Goal: Task Accomplishment & Management: Complete application form

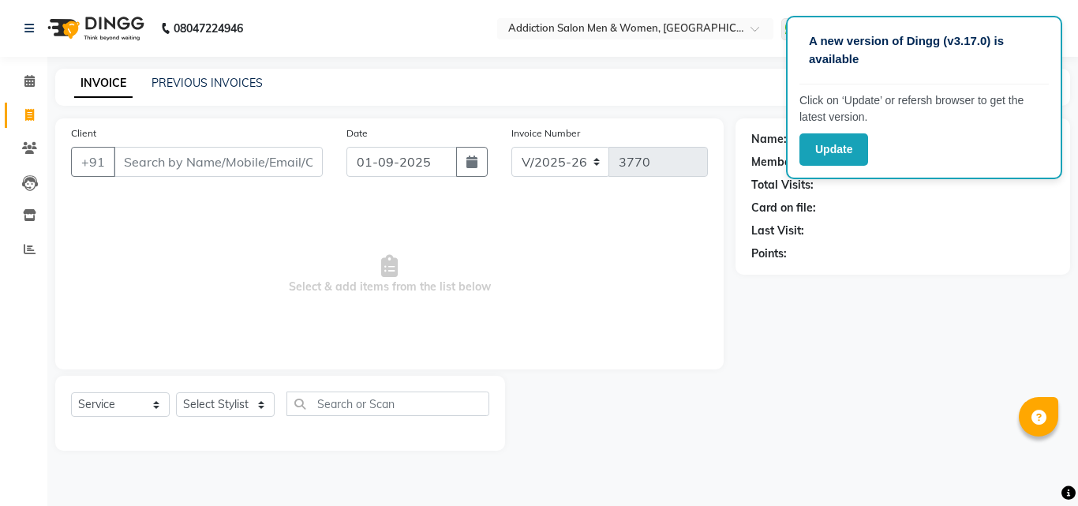
select select "6595"
select select "service"
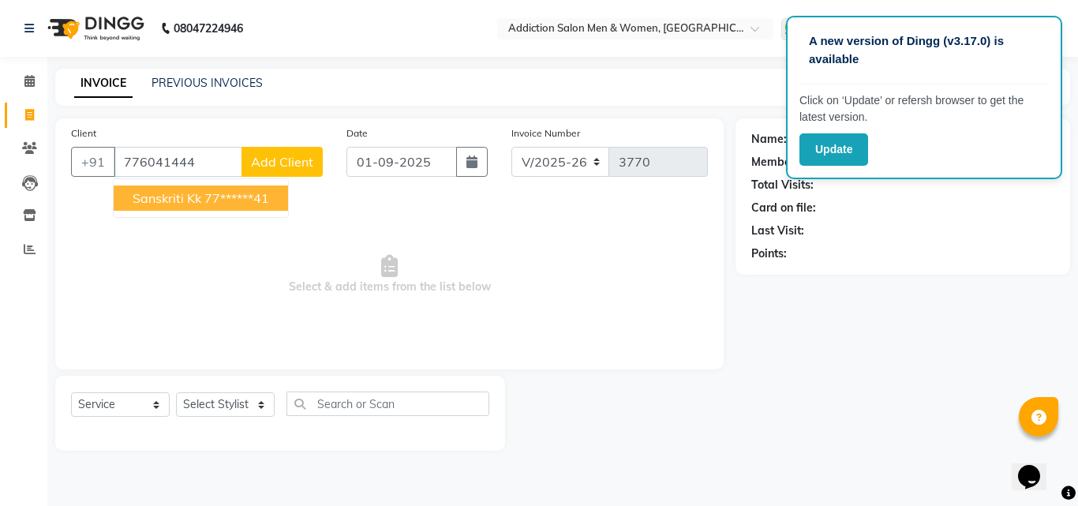
click at [163, 199] on span "Sanskriti kk" at bounding box center [167, 198] width 69 height 16
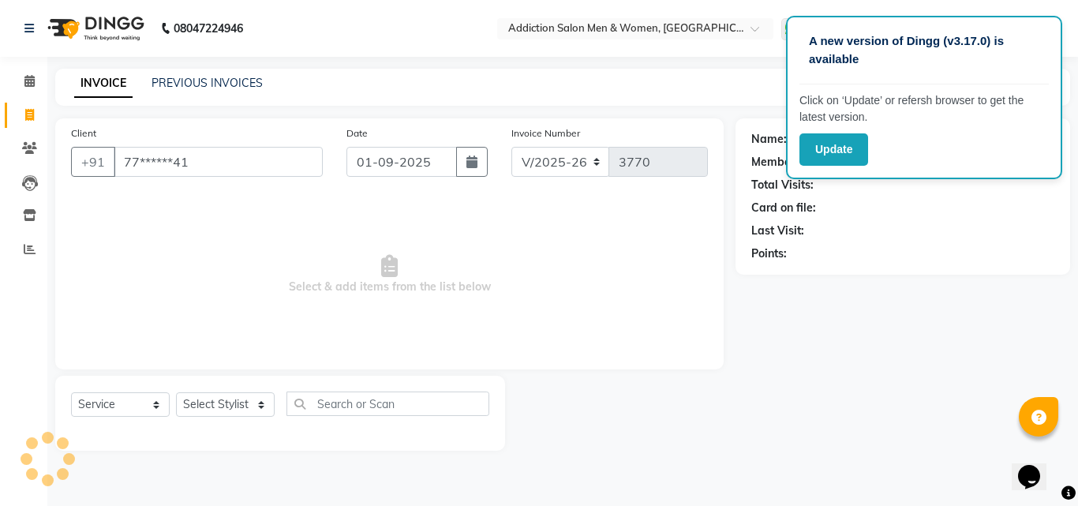
type input "77******41"
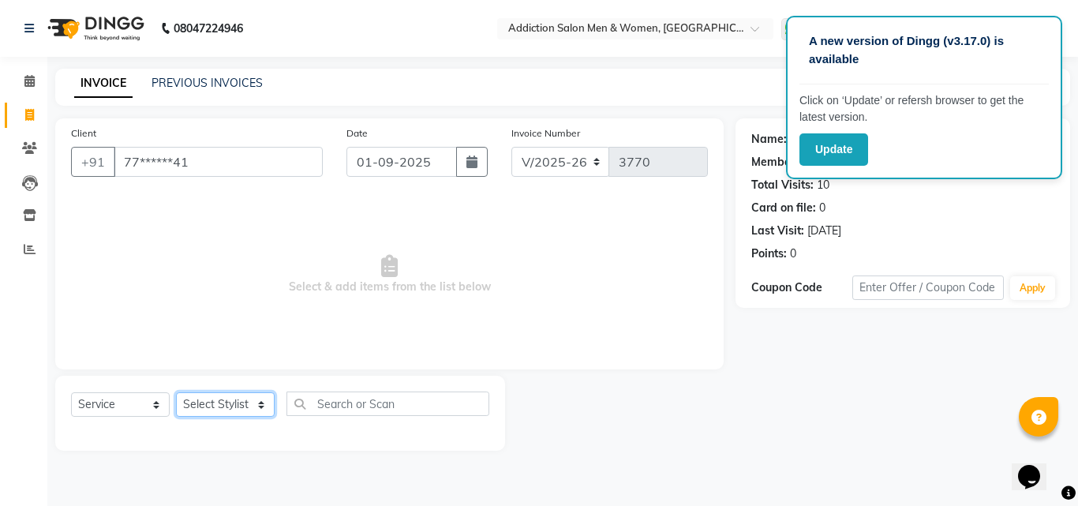
click at [241, 404] on select "Select Stylist Addiction Salon ANJALI BANSIKA [PERSON_NAME] [PERSON_NAME] [PERS…" at bounding box center [225, 404] width 99 height 24
select select "51007"
click at [176, 392] on select "Select Stylist Addiction Salon ANJALI BANSIKA [PERSON_NAME] [PERSON_NAME] [PERS…" at bounding box center [225, 404] width 99 height 24
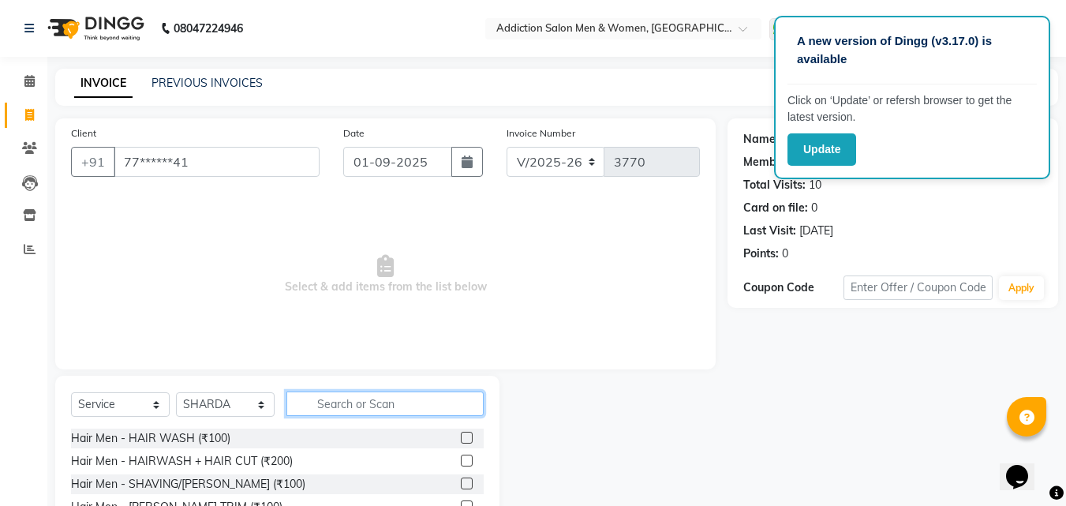
click at [469, 397] on input "text" at bounding box center [384, 403] width 197 height 24
type input "eye"
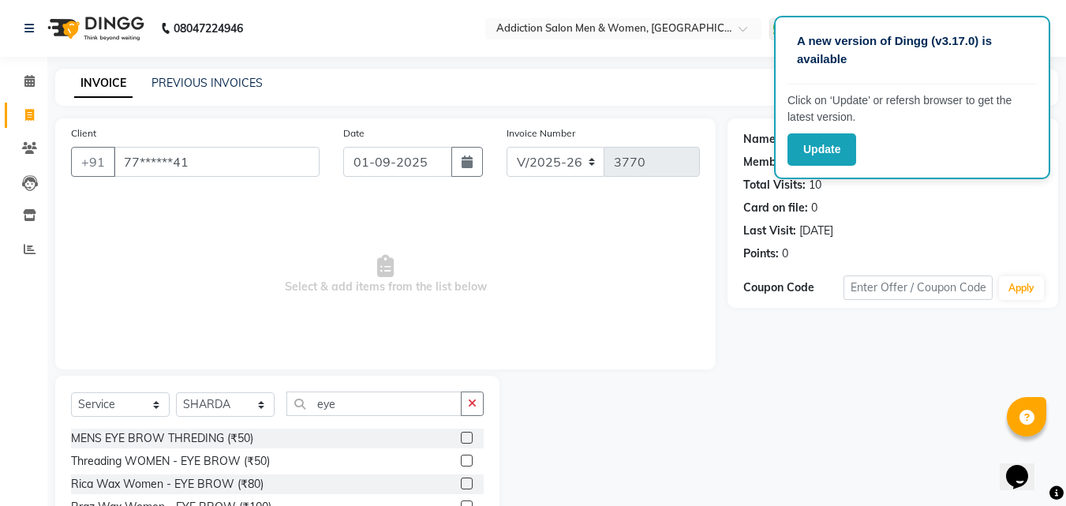
click at [463, 454] on div at bounding box center [472, 461] width 23 height 20
click at [463, 458] on label at bounding box center [467, 460] width 12 height 12
click at [463, 458] on input "checkbox" at bounding box center [466, 461] width 10 height 10
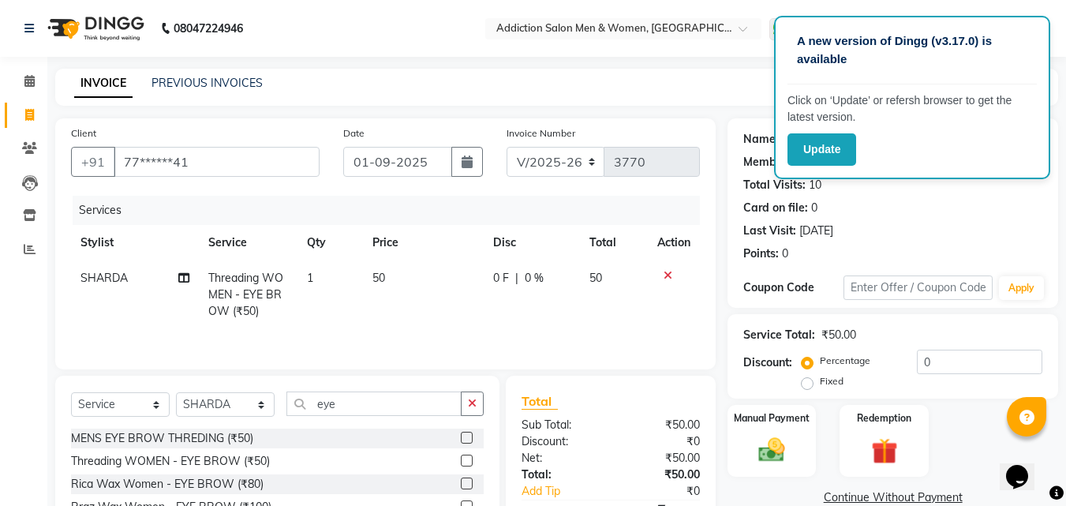
click at [463, 458] on label at bounding box center [467, 460] width 12 height 12
click at [463, 458] on input "checkbox" at bounding box center [466, 461] width 10 height 10
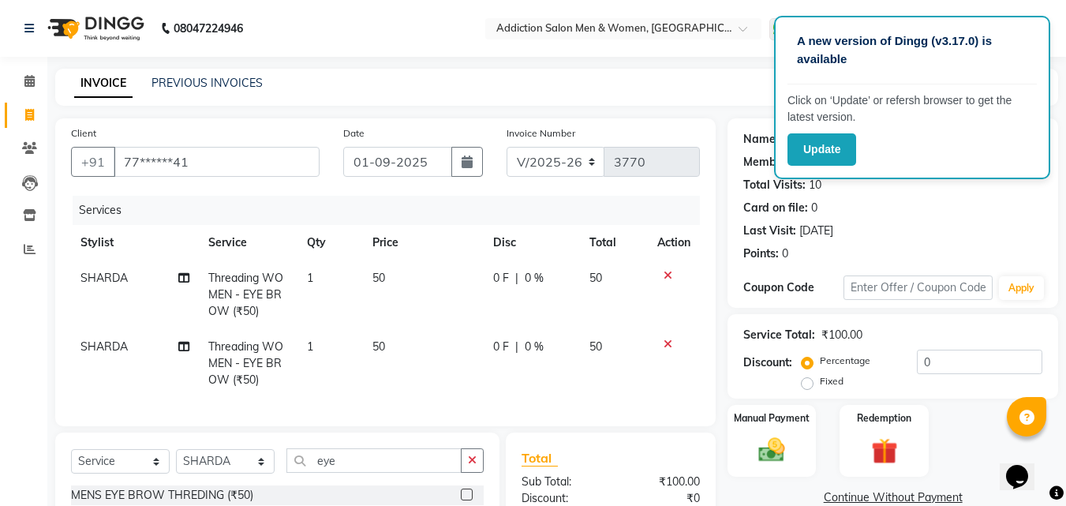
checkbox input "false"
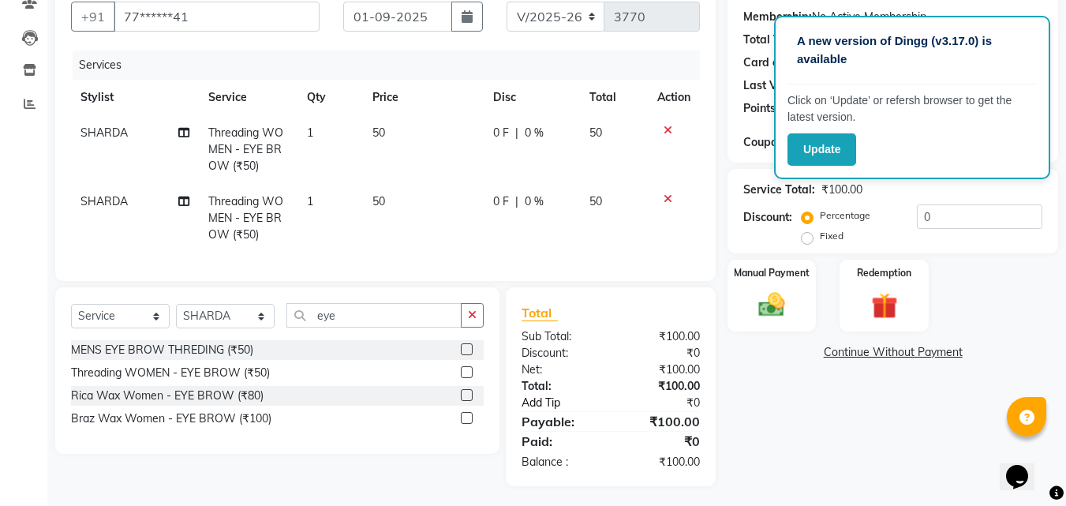
scroll to position [161, 0]
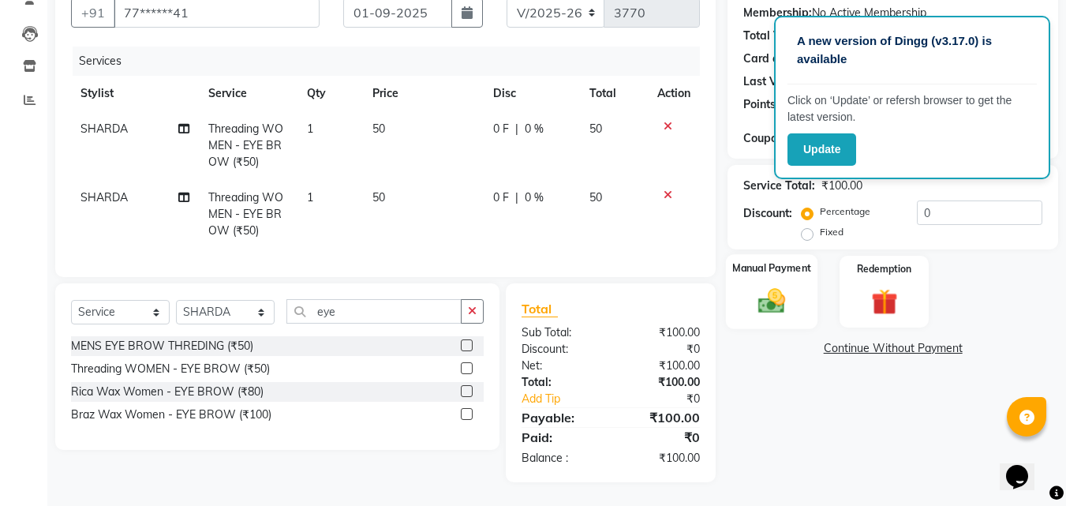
click at [786, 285] on img at bounding box center [771, 301] width 44 height 32
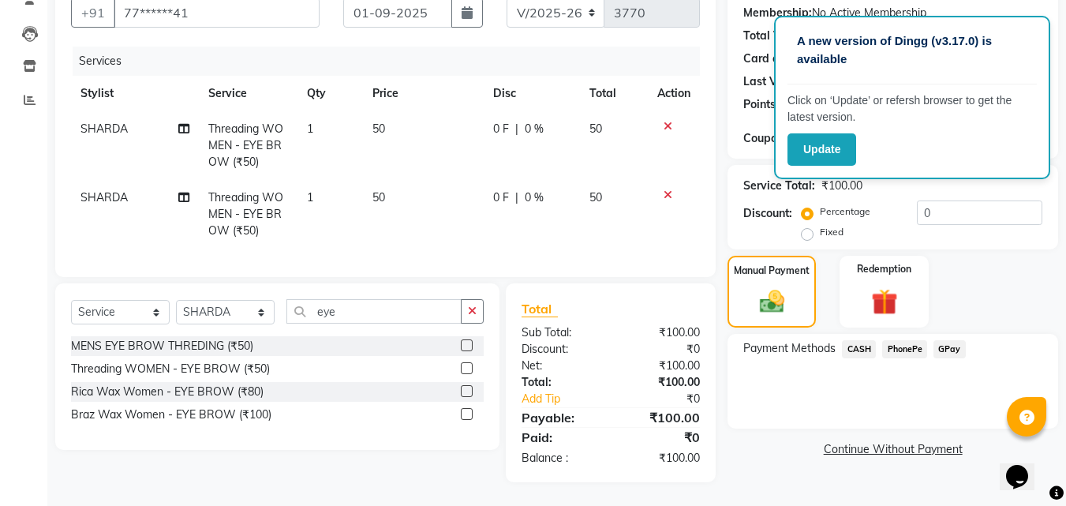
click at [901, 340] on span "PhonePe" at bounding box center [904, 349] width 45 height 18
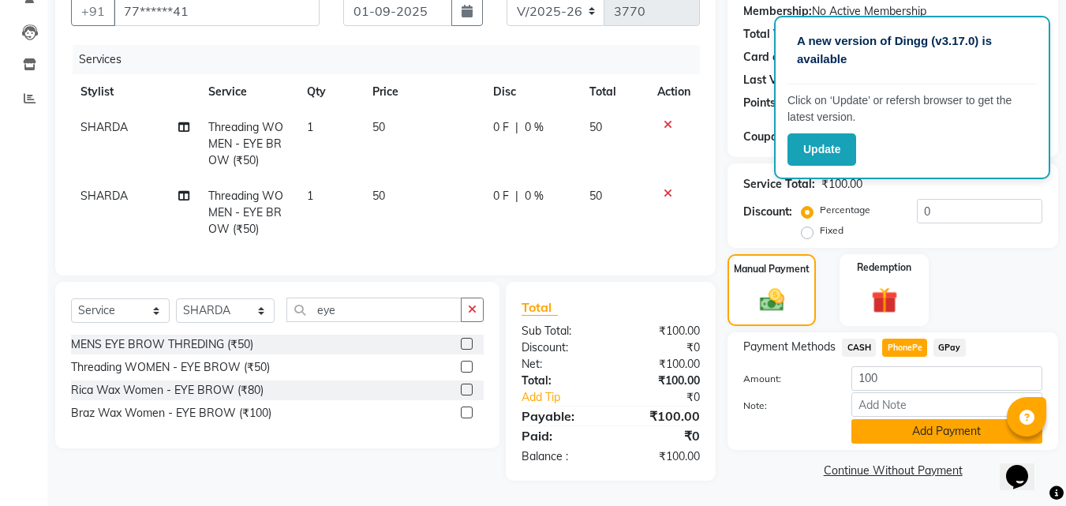
click at [922, 428] on button "Add Payment" at bounding box center [946, 431] width 191 height 24
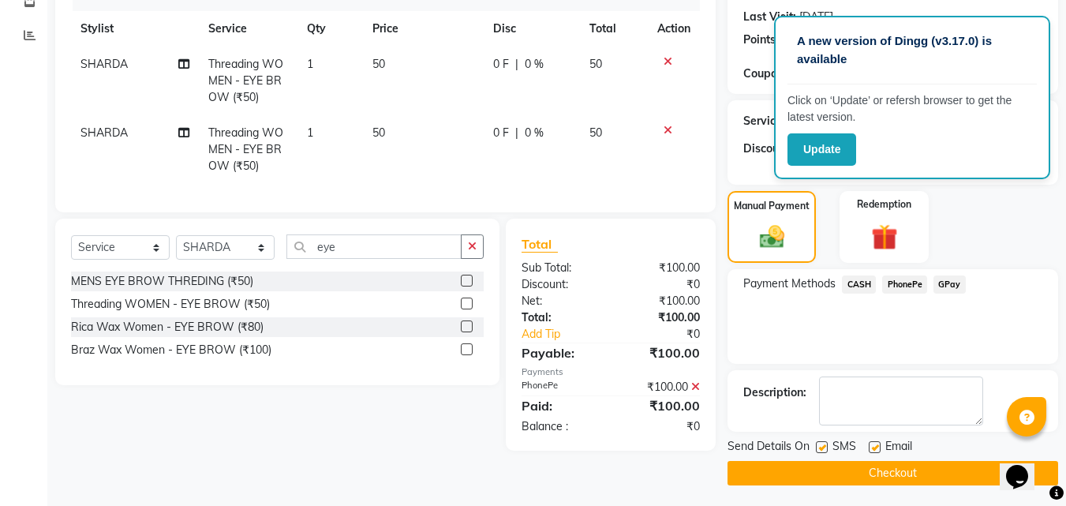
scroll to position [217, 0]
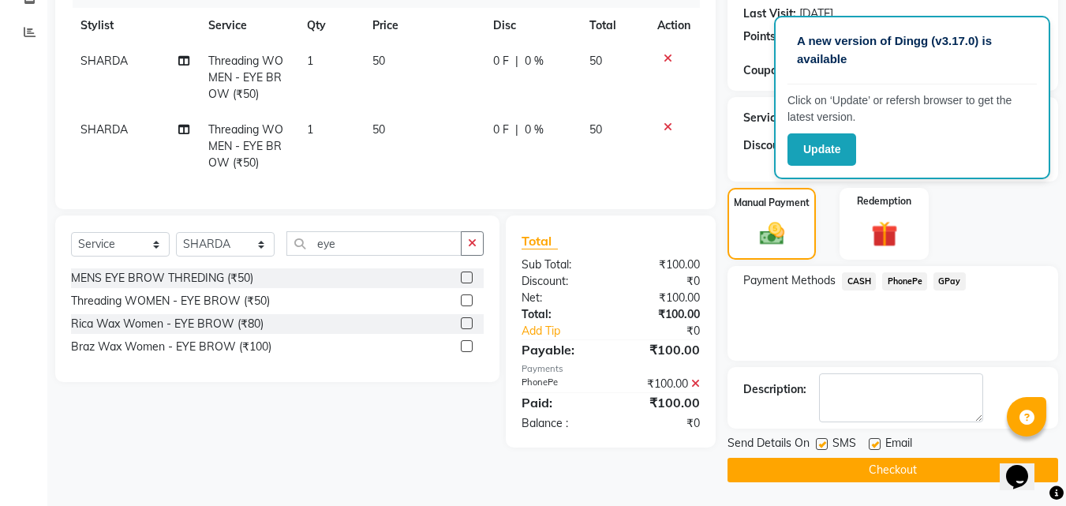
click at [934, 478] on button "Checkout" at bounding box center [892, 470] width 331 height 24
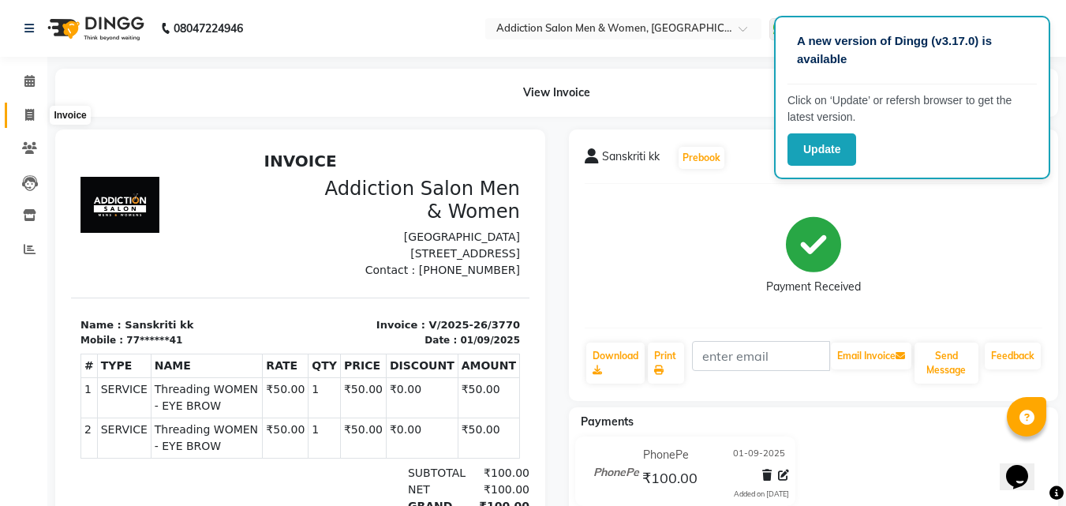
click at [25, 117] on icon at bounding box center [29, 115] width 9 height 12
select select "service"
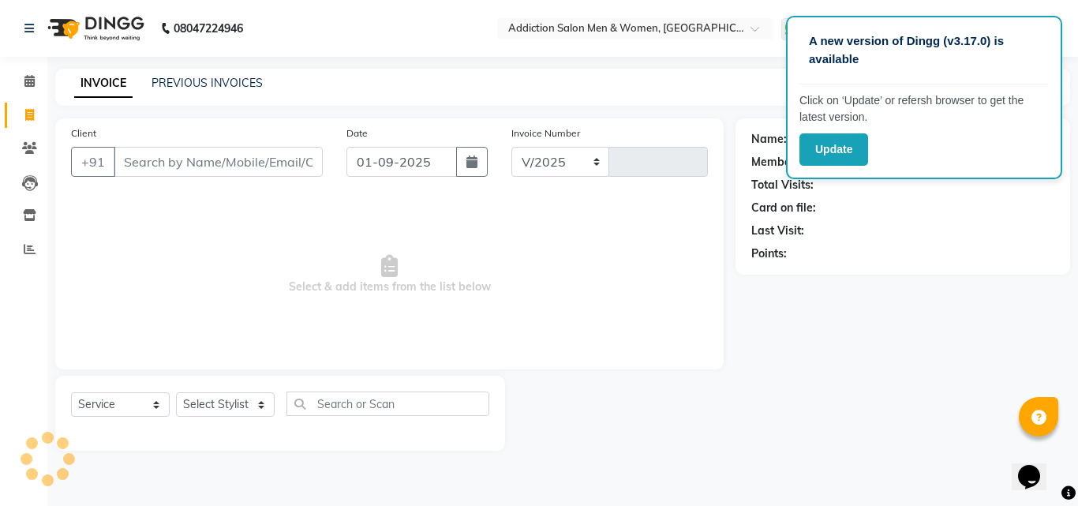
select select "6595"
type input "3771"
click at [162, 162] on input "Client" at bounding box center [218, 162] width 209 height 30
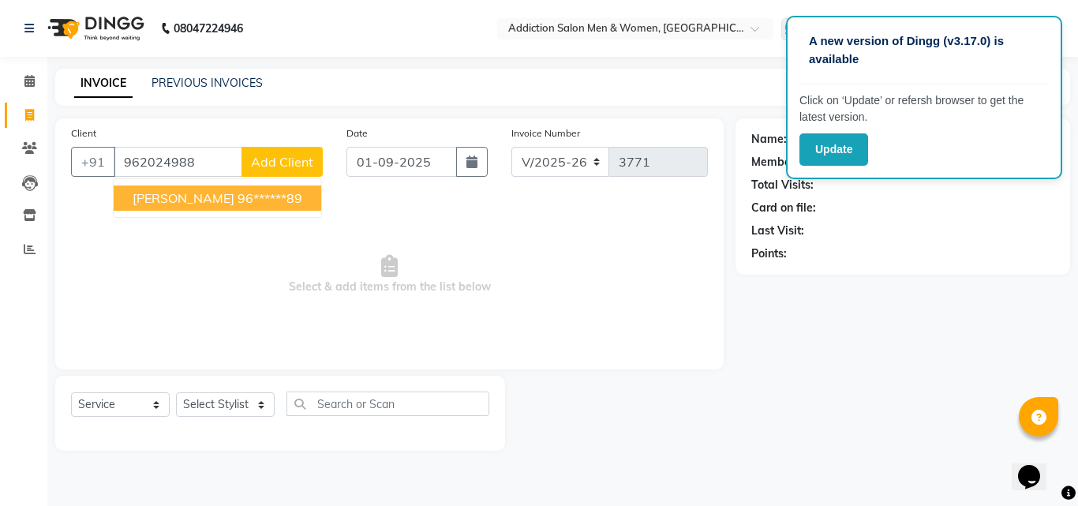
click at [174, 191] on span "[PERSON_NAME]" at bounding box center [184, 198] width 102 height 16
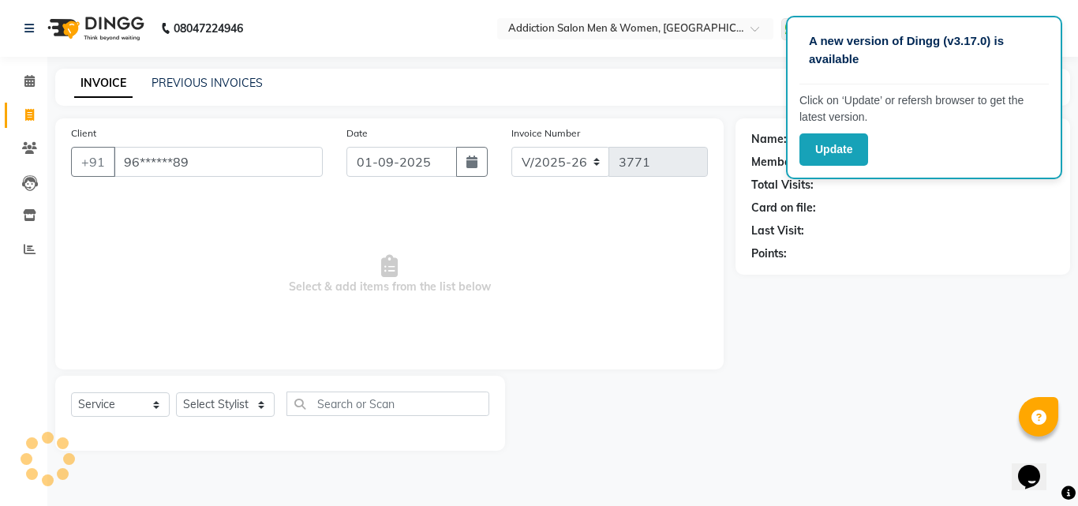
type input "96******89"
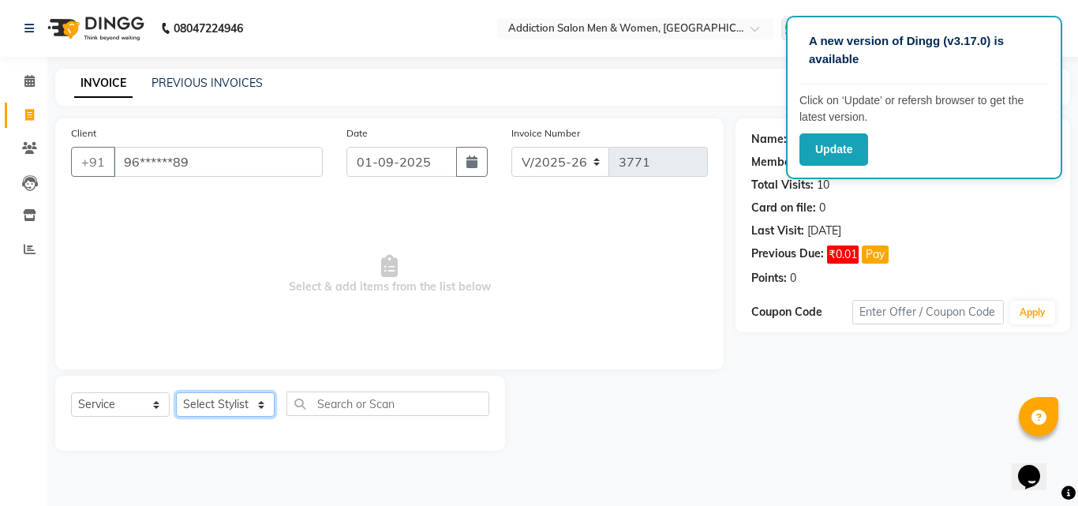
click at [241, 413] on select "Select Stylist Addiction Salon ANJALI BANSIKA [PERSON_NAME] [PERSON_NAME] [PERS…" at bounding box center [225, 404] width 99 height 24
select select "89379"
click at [176, 392] on select "Select Stylist Addiction Salon ANJALI BANSIKA [PERSON_NAME] [PERSON_NAME] [PERS…" at bounding box center [225, 404] width 99 height 24
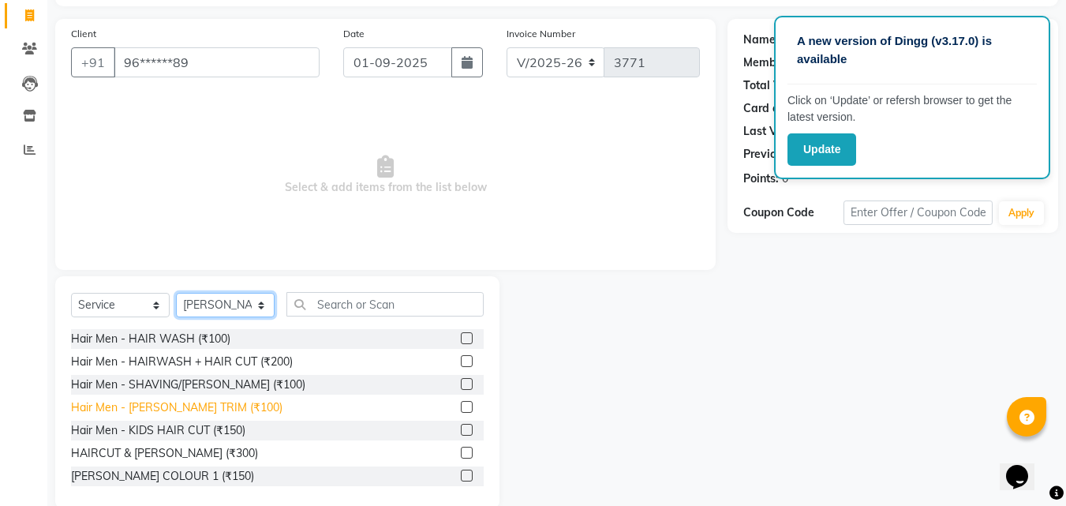
scroll to position [126, 0]
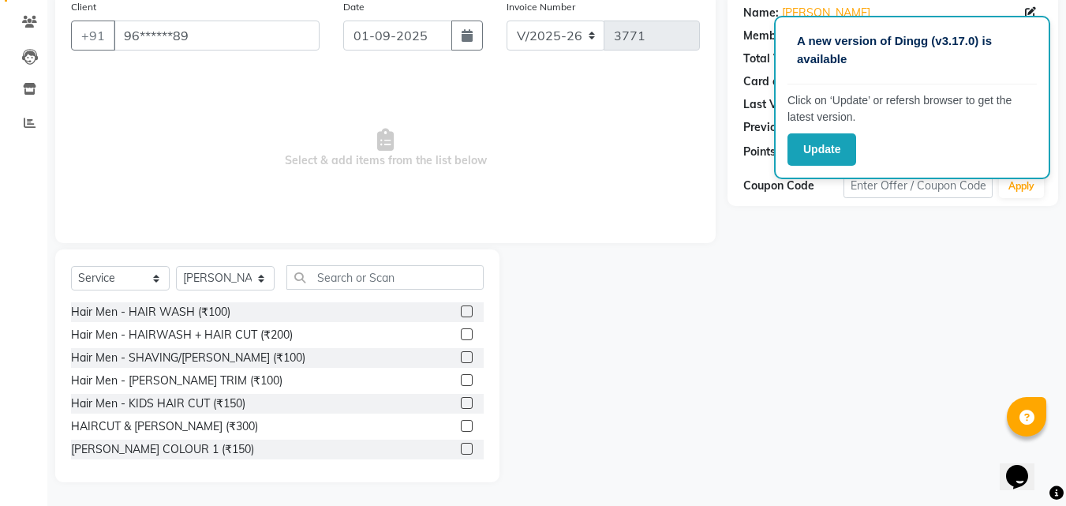
click at [461, 422] on label at bounding box center [467, 426] width 12 height 12
click at [461, 422] on input "checkbox" at bounding box center [466, 426] width 10 height 10
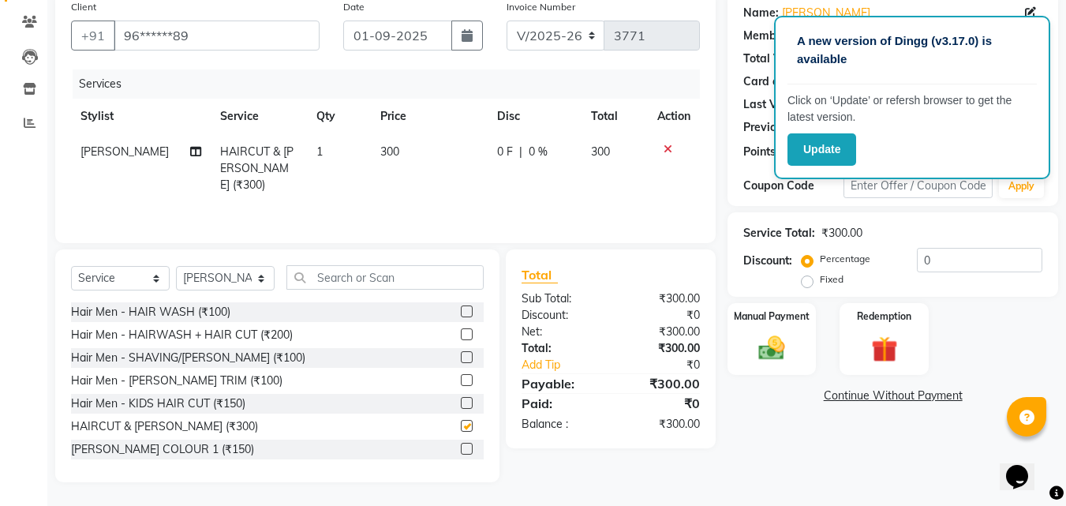
checkbox input "false"
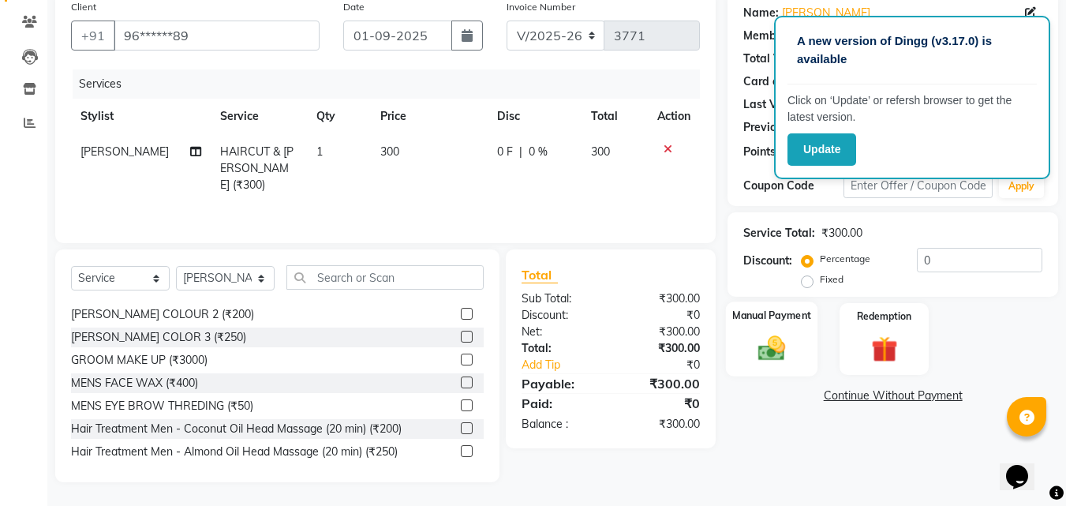
click at [788, 316] on label "Manual Payment" at bounding box center [771, 315] width 79 height 15
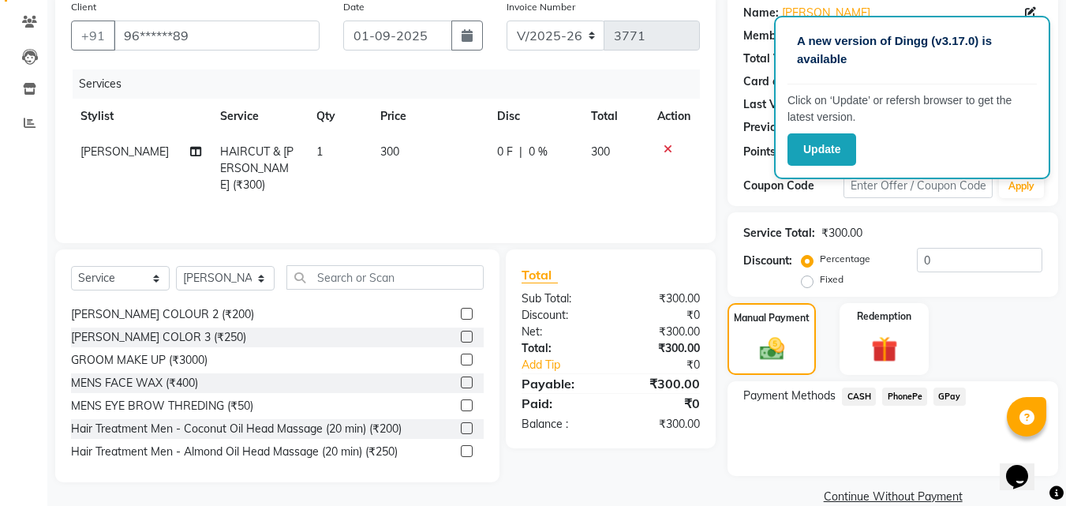
click at [850, 392] on span "CASH" at bounding box center [859, 396] width 34 height 18
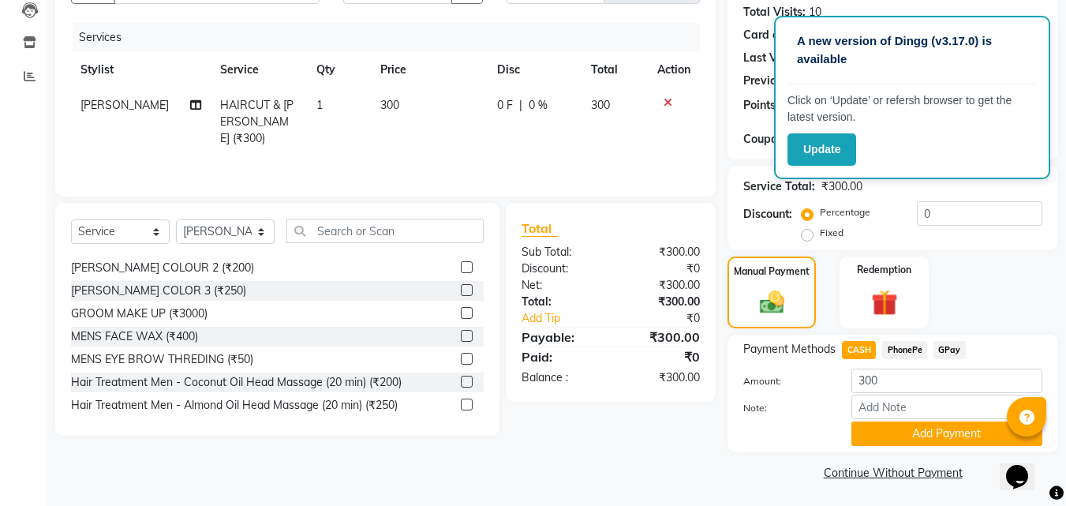
scroll to position [175, 0]
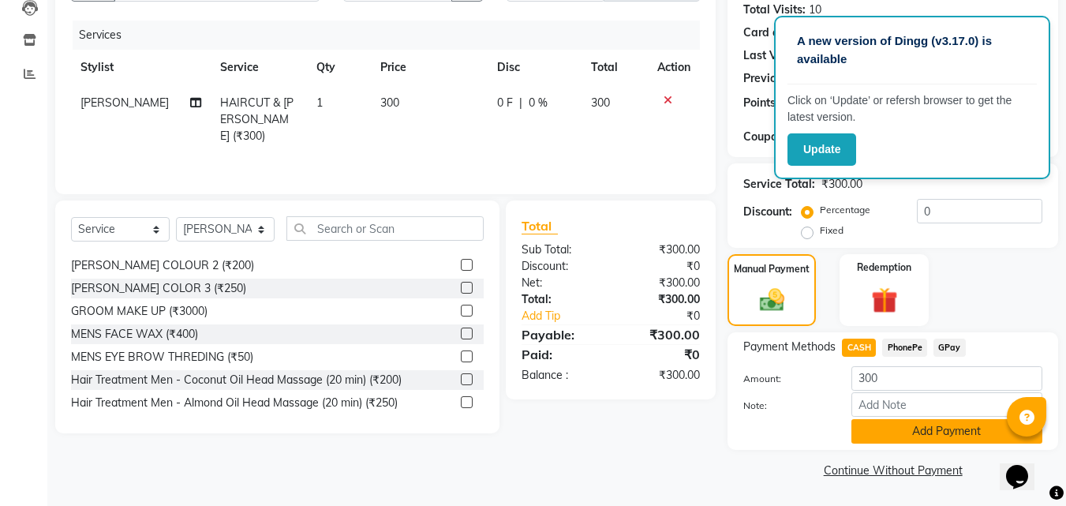
click at [940, 431] on button "Add Payment" at bounding box center [946, 431] width 191 height 24
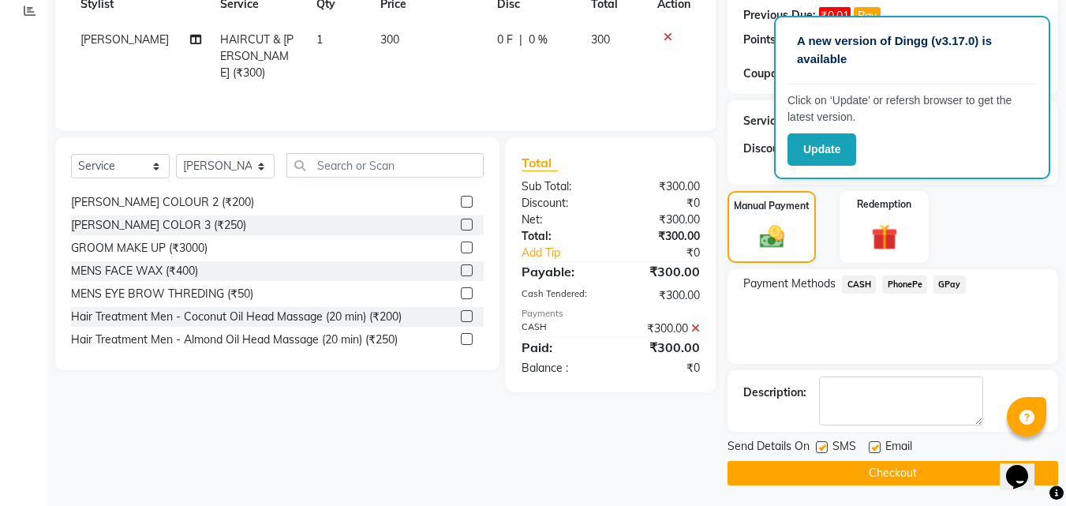
scroll to position [241, 0]
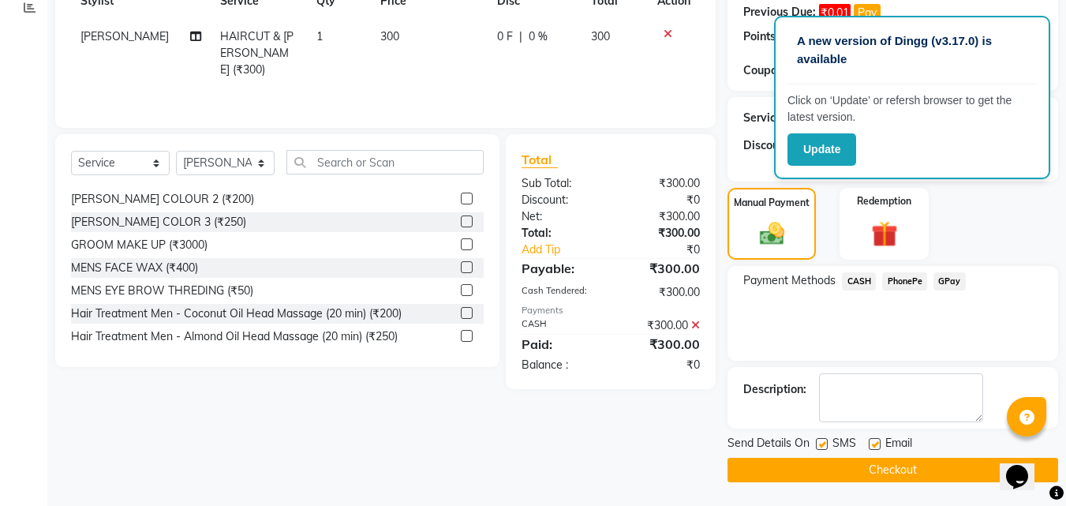
click at [937, 461] on button "Checkout" at bounding box center [892, 470] width 331 height 24
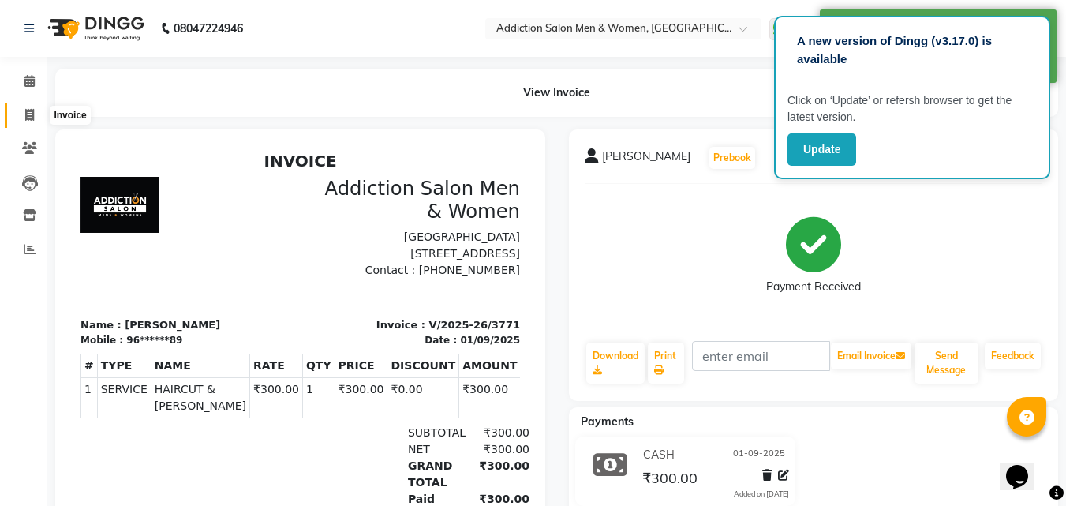
click at [32, 118] on icon at bounding box center [29, 115] width 9 height 12
select select "service"
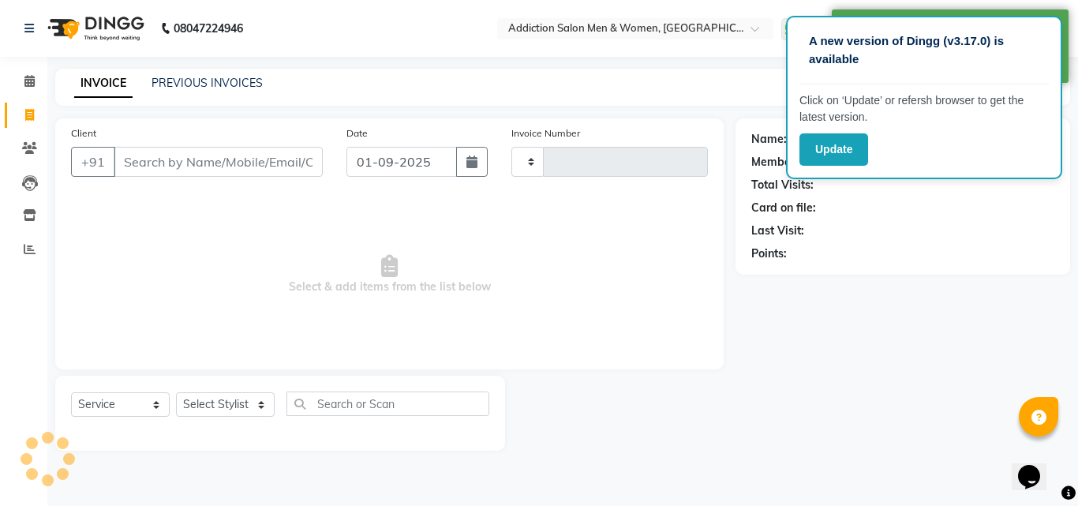
type input "3772"
select select "6595"
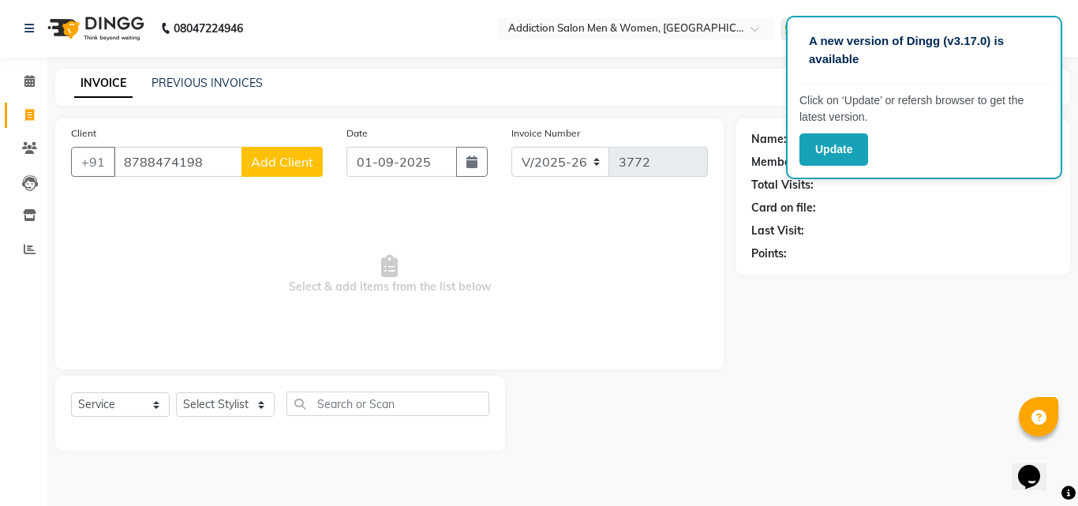
type input "8788474198"
click at [293, 172] on button "Add Client" at bounding box center [281, 162] width 81 height 30
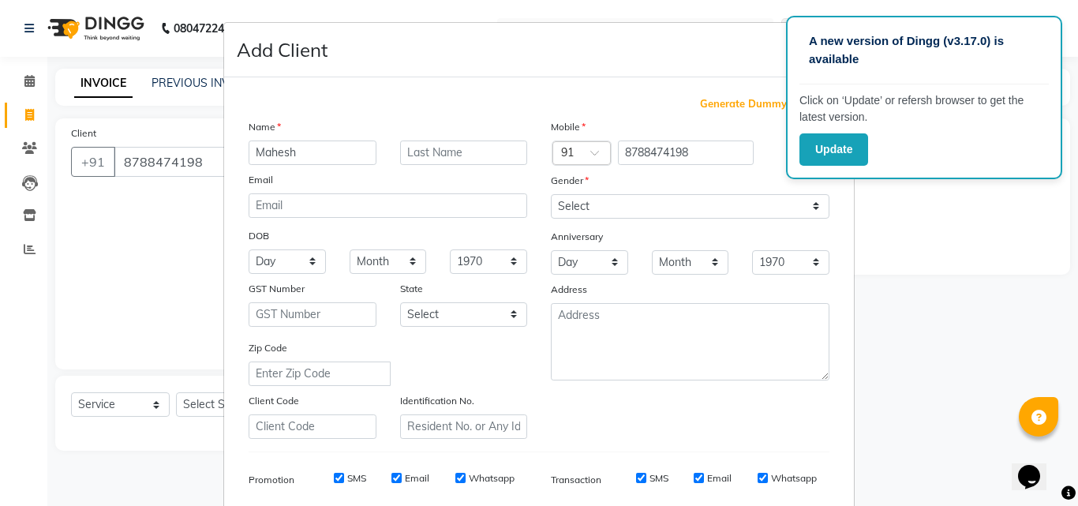
type input "Mahesh"
click at [577, 207] on select "Select [DEMOGRAPHIC_DATA] [DEMOGRAPHIC_DATA] Other Prefer Not To Say" at bounding box center [690, 206] width 278 height 24
select select "[DEMOGRAPHIC_DATA]"
click at [551, 194] on select "Select [DEMOGRAPHIC_DATA] [DEMOGRAPHIC_DATA] Other Prefer Not To Say" at bounding box center [690, 206] width 278 height 24
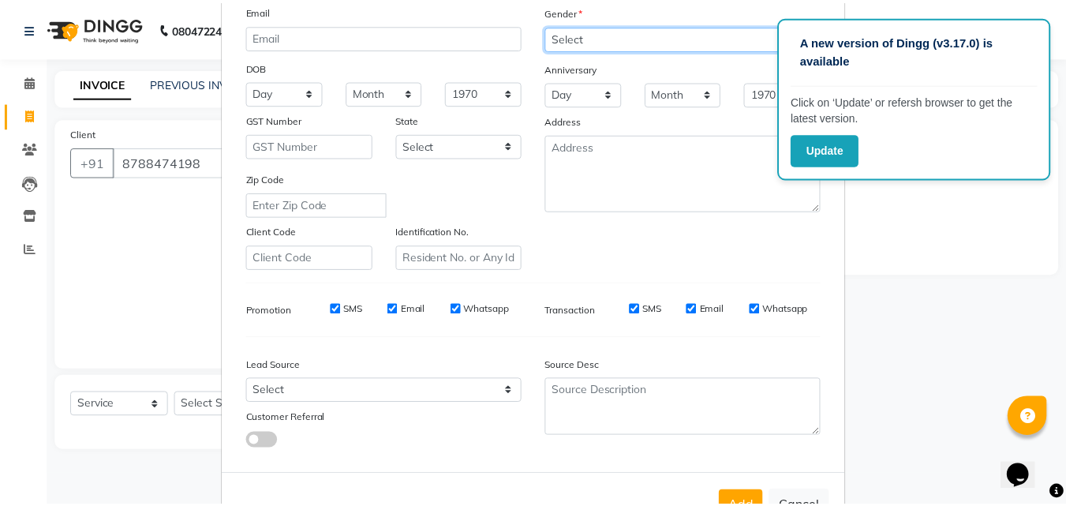
scroll to position [222, 0]
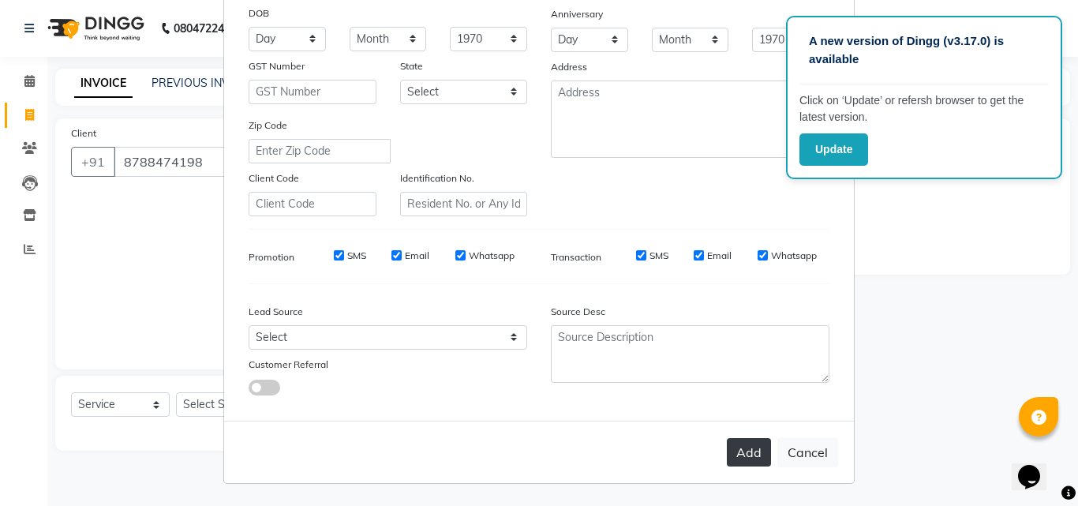
click at [750, 452] on button "Add" at bounding box center [748, 452] width 44 height 28
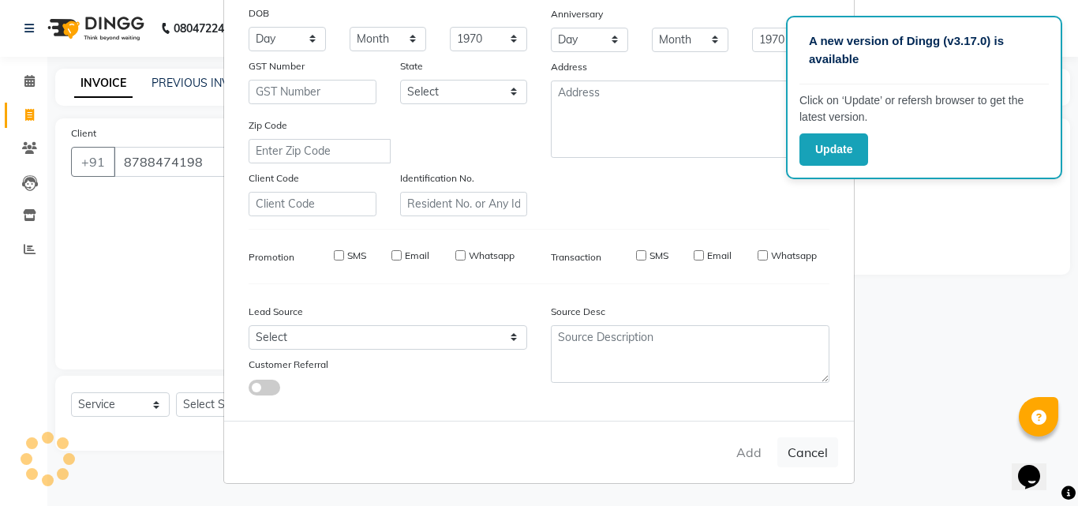
type input "87******98"
select select
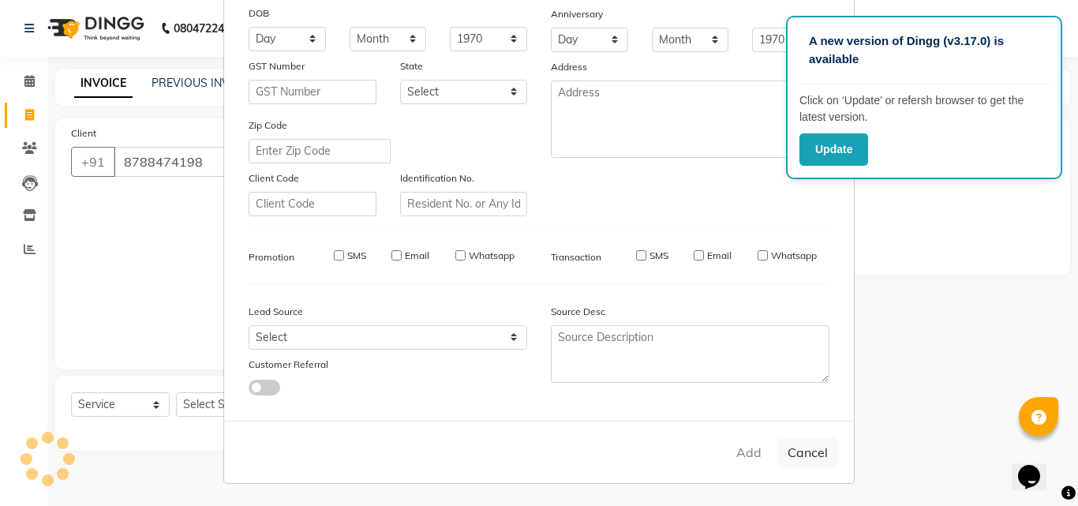
select select
checkbox input "false"
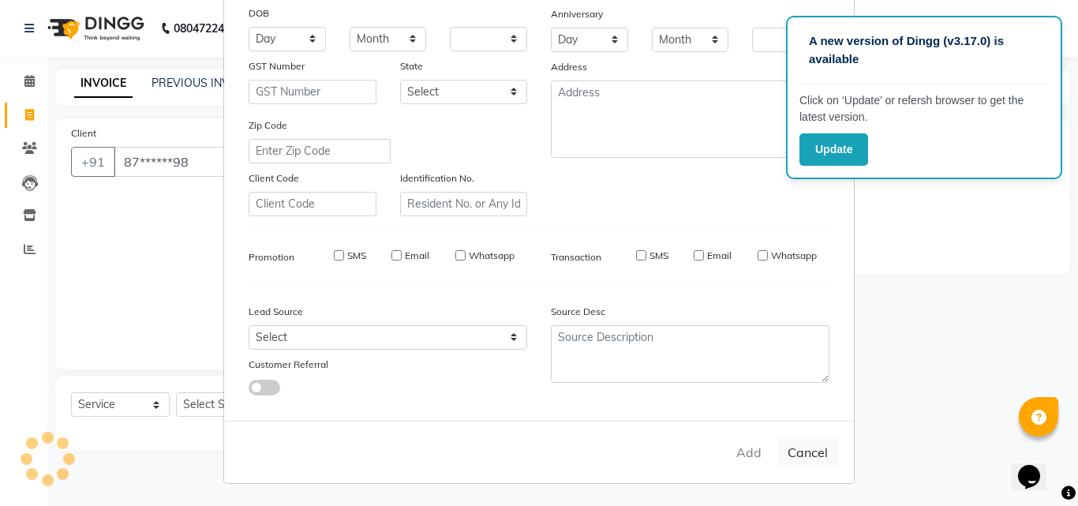
checkbox input "false"
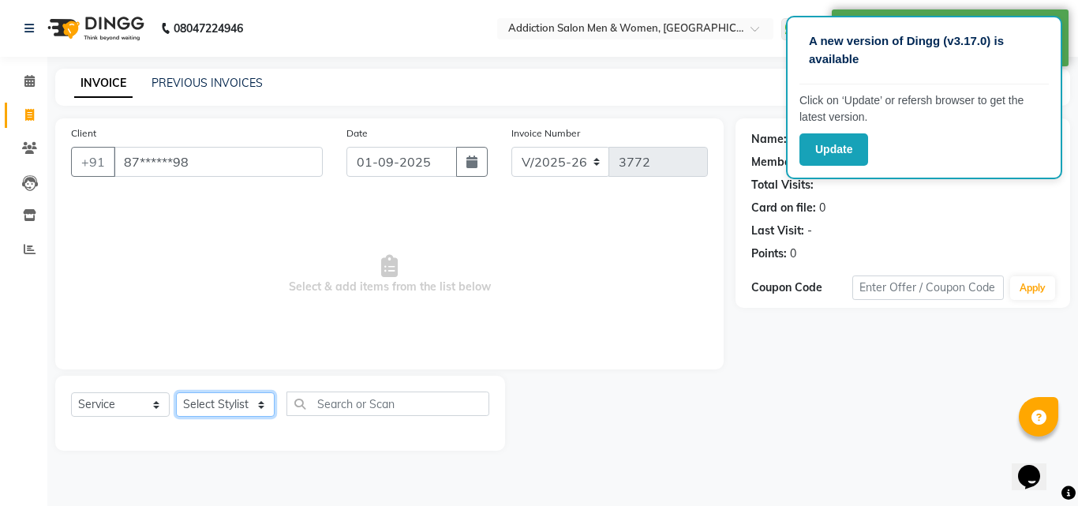
click at [254, 401] on select "Select Stylist Addiction Salon ANJALI BANSIKA [PERSON_NAME] [PERSON_NAME] [PERS…" at bounding box center [225, 404] width 99 height 24
select select "67107"
click at [176, 392] on select "Select Stylist Addiction Salon ANJALI BANSIKA [PERSON_NAME] [PERSON_NAME] [PERS…" at bounding box center [225, 404] width 99 height 24
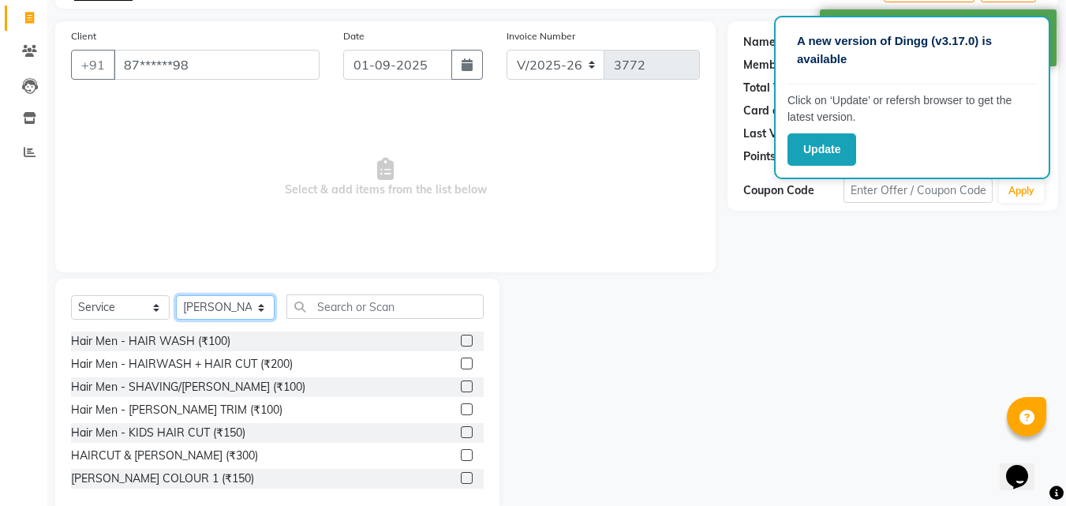
scroll to position [126, 0]
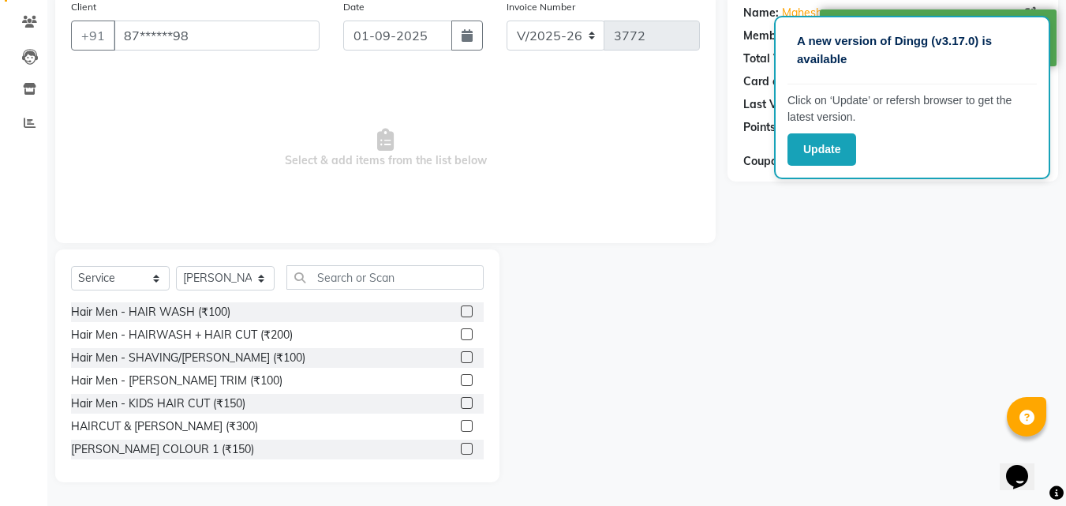
click at [461, 329] on label at bounding box center [467, 334] width 12 height 12
click at [461, 330] on input "checkbox" at bounding box center [466, 335] width 10 height 10
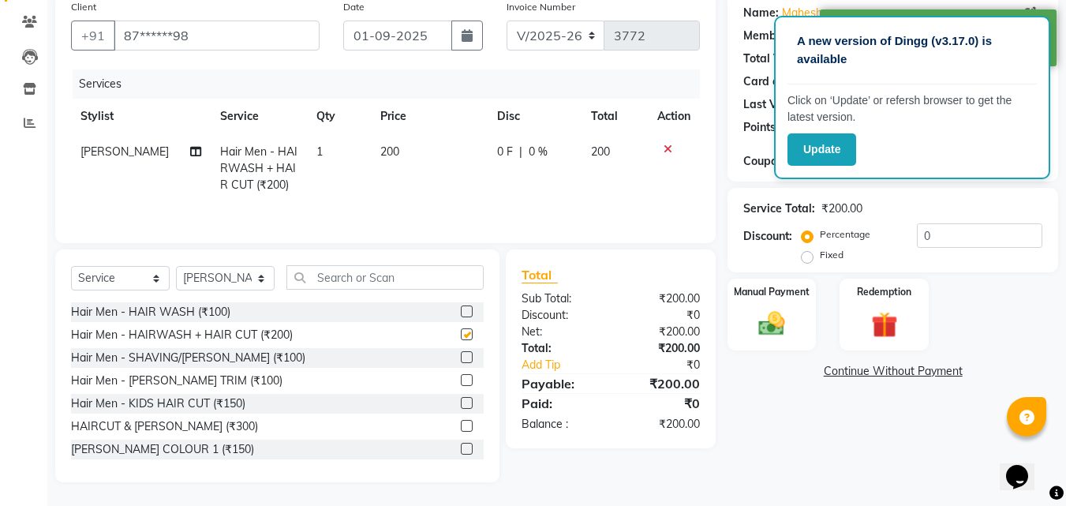
checkbox input "false"
click at [738, 321] on div "Manual Payment" at bounding box center [772, 314] width 92 height 75
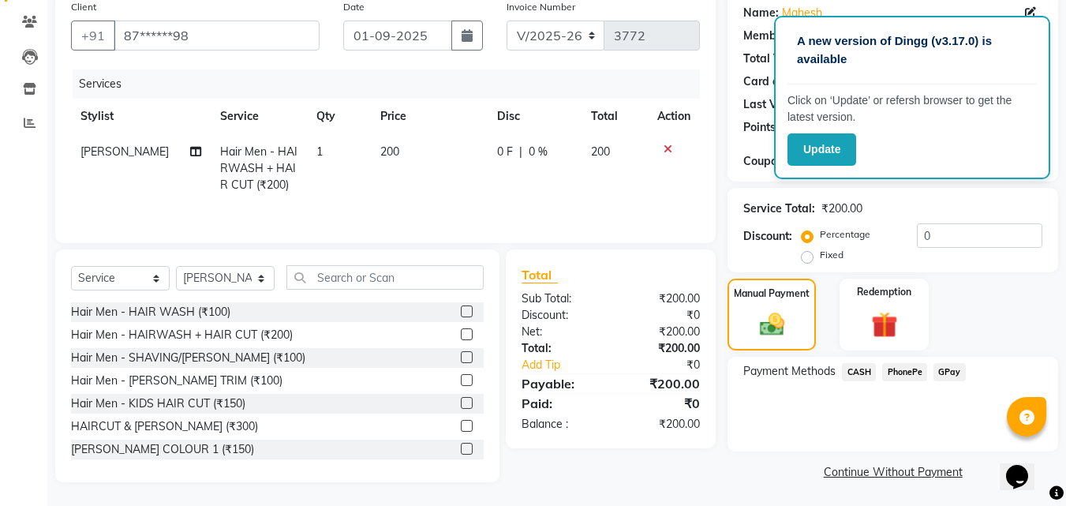
click at [864, 371] on span "CASH" at bounding box center [859, 372] width 34 height 18
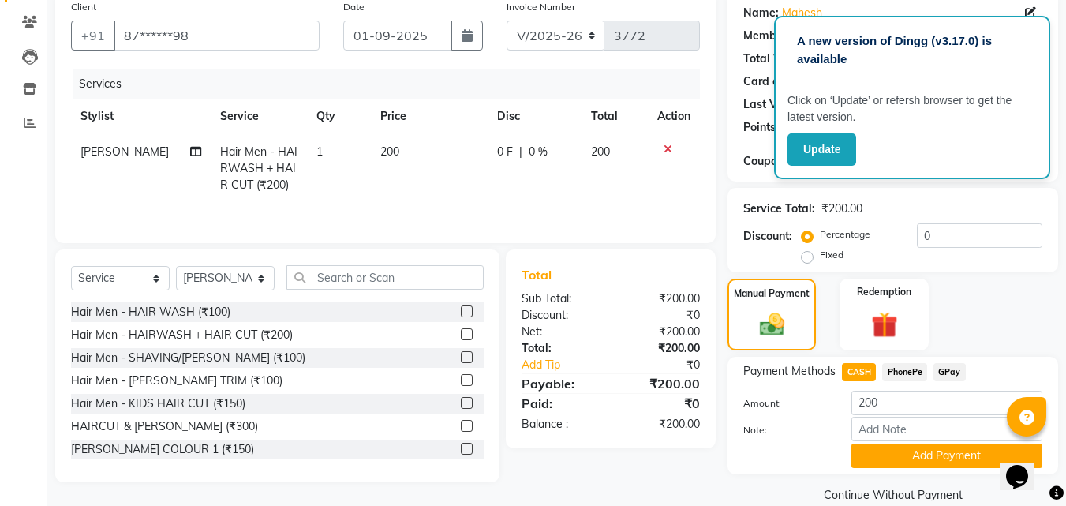
scroll to position [151, 0]
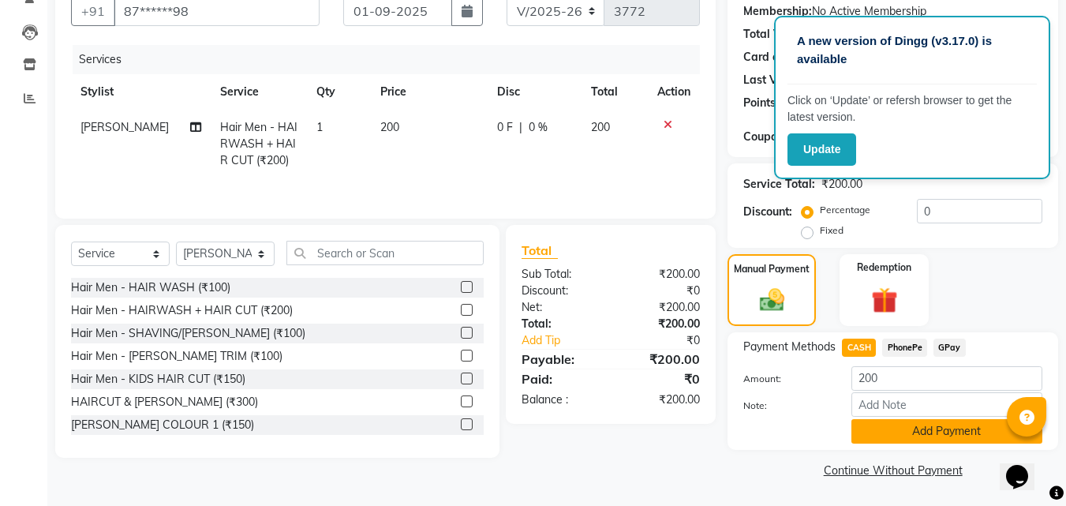
click at [952, 434] on button "Add Payment" at bounding box center [946, 431] width 191 height 24
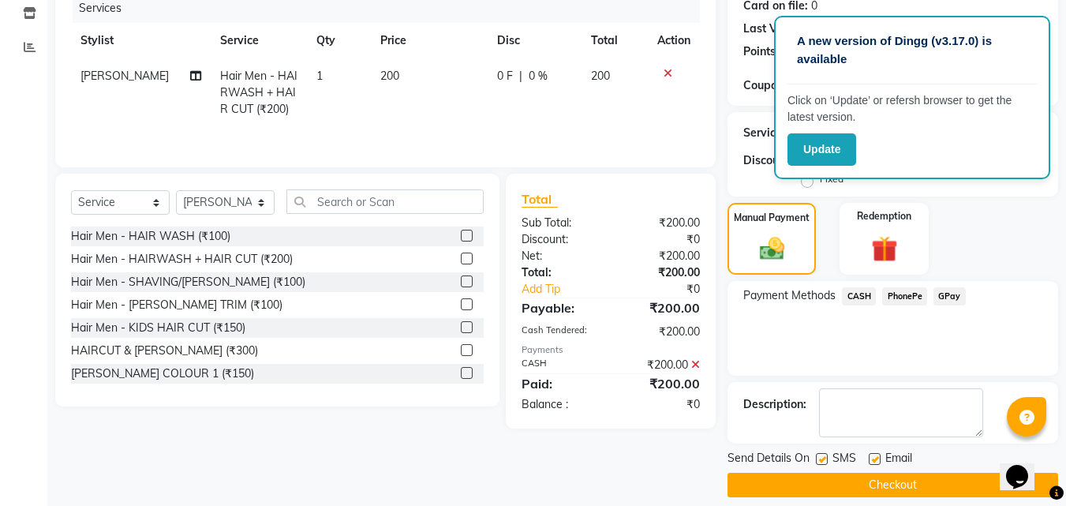
scroll to position [217, 0]
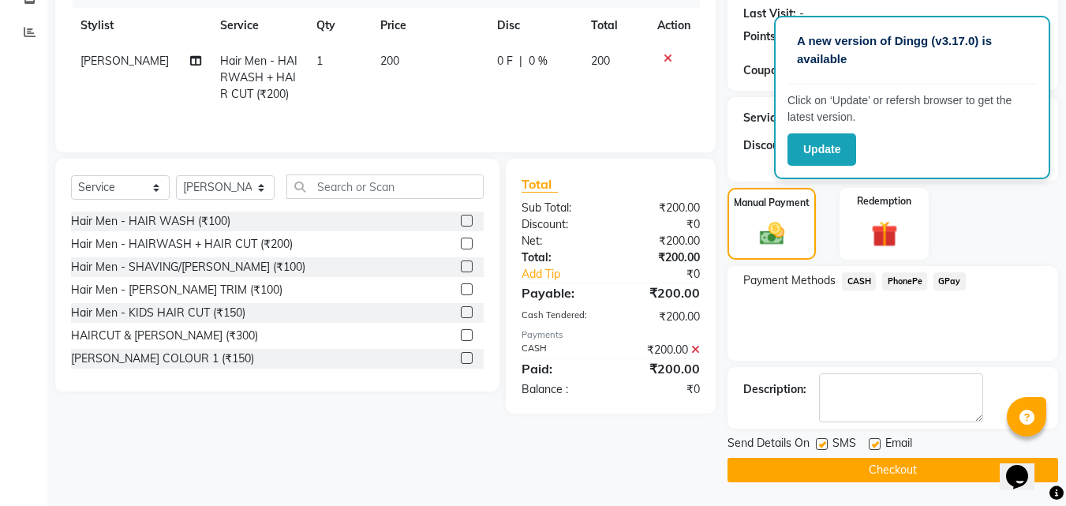
click at [948, 466] on button "Checkout" at bounding box center [892, 470] width 331 height 24
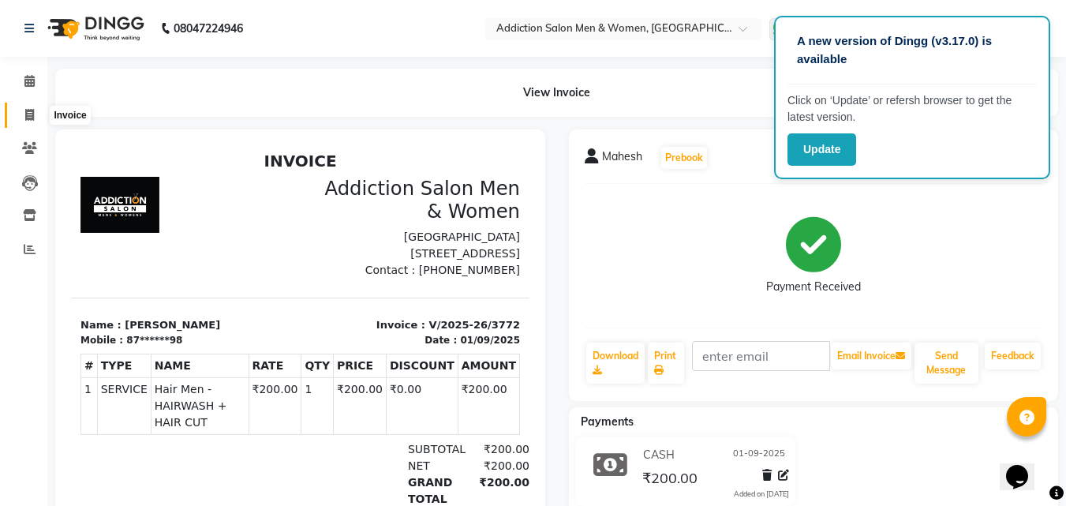
click at [35, 117] on span at bounding box center [30, 115] width 28 height 18
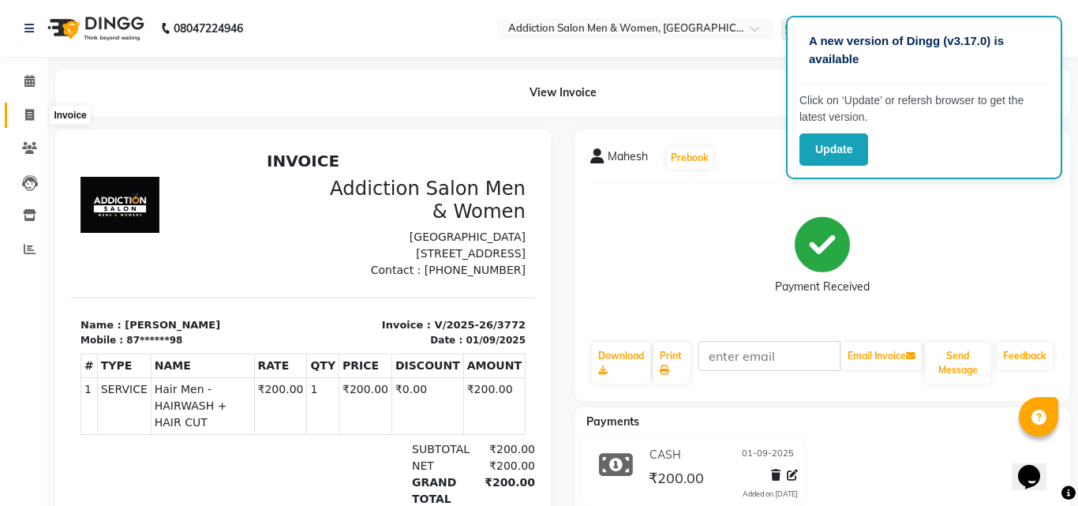
select select "service"
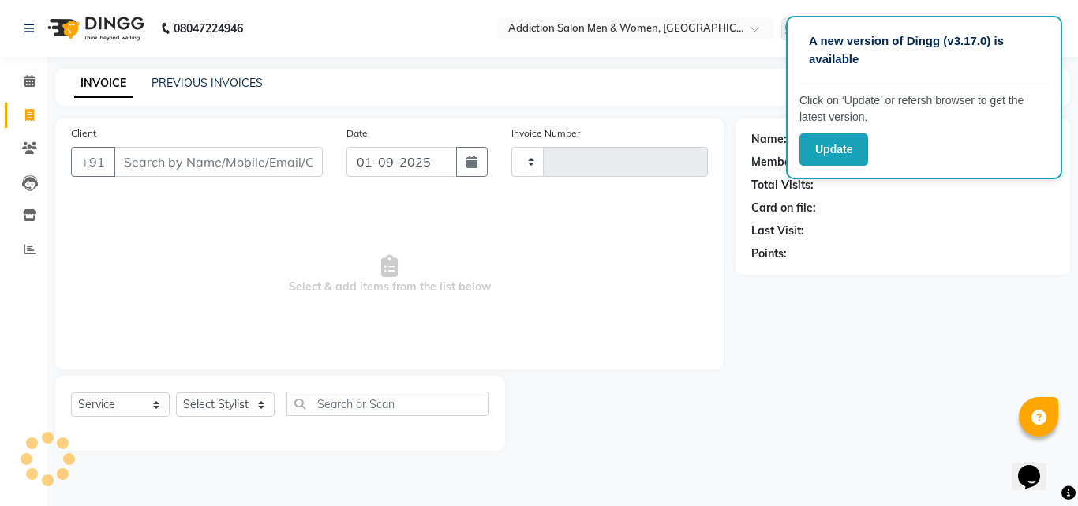
type input "3773"
select select "6595"
drag, startPoint x: 710, startPoint y: 367, endPoint x: 705, endPoint y: 380, distance: 14.2
click at [708, 379] on div "Client +91 Date [DATE] Invoice Number V/2025 V/[PHONE_NUMBER] Select & add item…" at bounding box center [389, 284] width 692 height 332
click at [288, 158] on input "Client" at bounding box center [218, 162] width 209 height 30
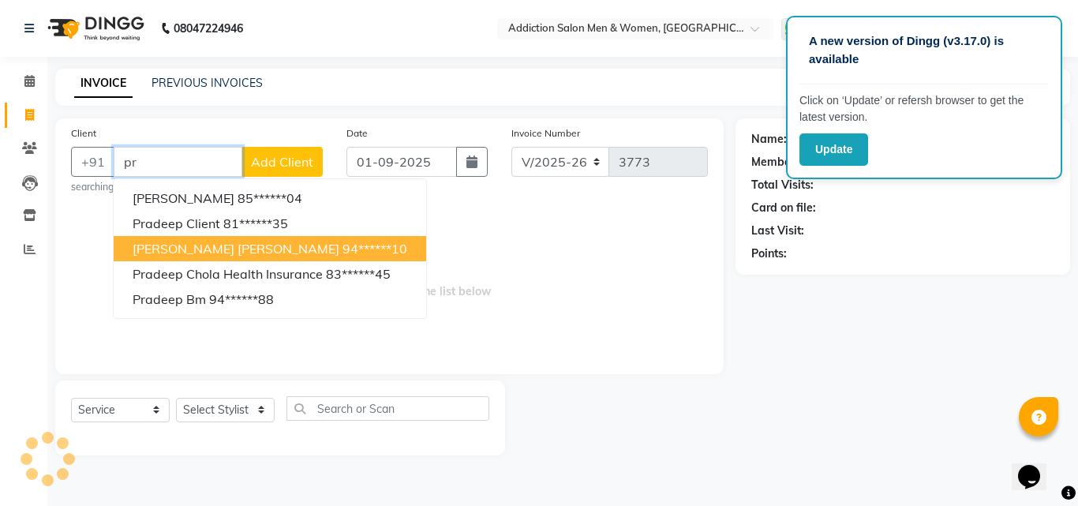
type input "p"
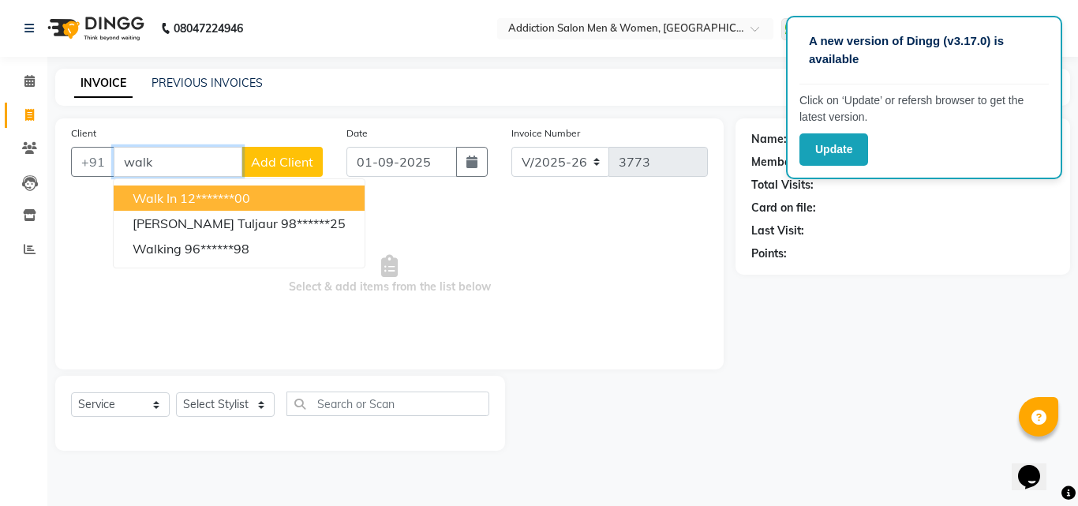
click at [261, 192] on button "Walk In 12*******00" at bounding box center [239, 197] width 251 height 25
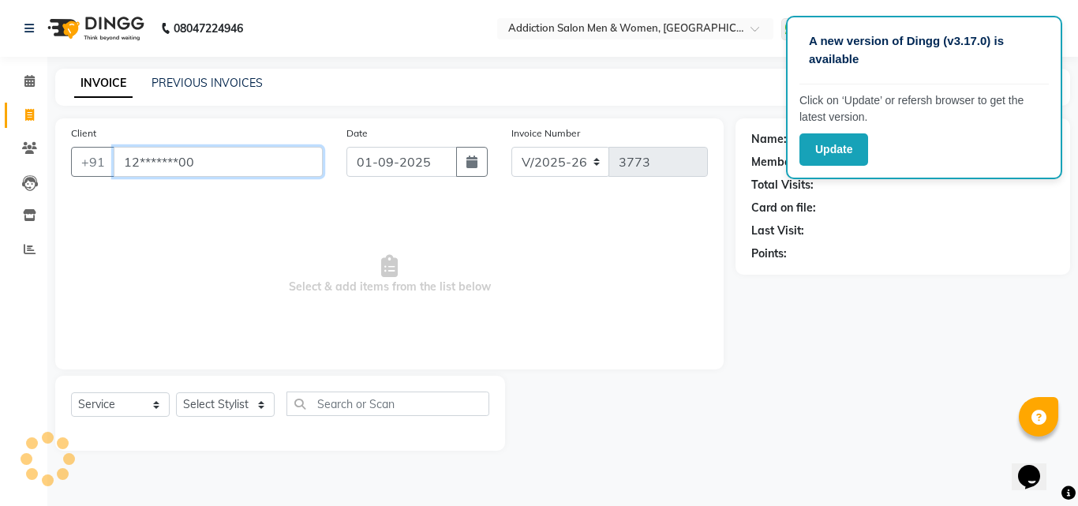
type input "12*******00"
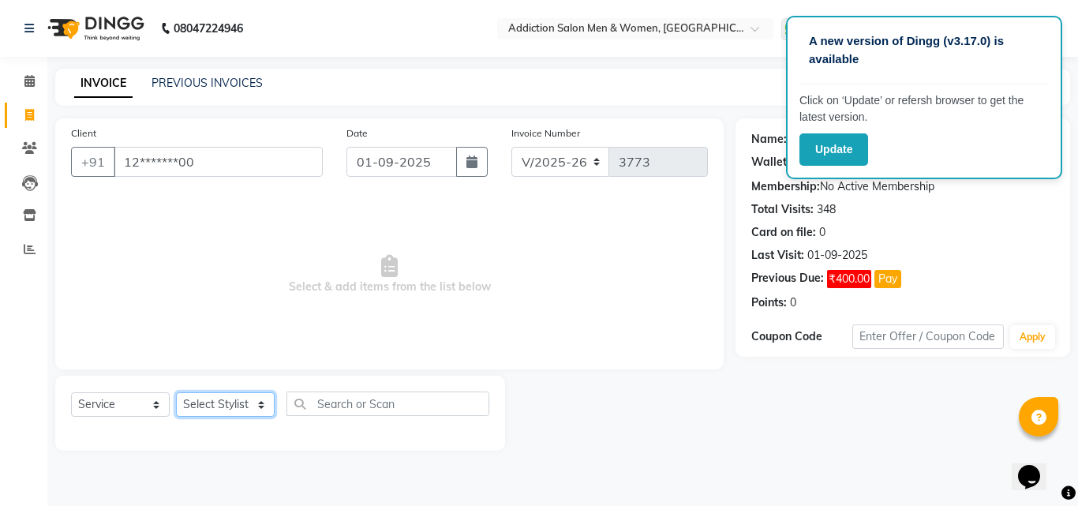
click at [248, 414] on select "Select Stylist Addiction Salon ANJALI BANSIKA [PERSON_NAME] [PERSON_NAME] [PERS…" at bounding box center [225, 404] width 99 height 24
select select "67107"
click at [176, 392] on select "Select Stylist Addiction Salon ANJALI BANSIKA [PERSON_NAME] [PERSON_NAME] [PERS…" at bounding box center [225, 404] width 99 height 24
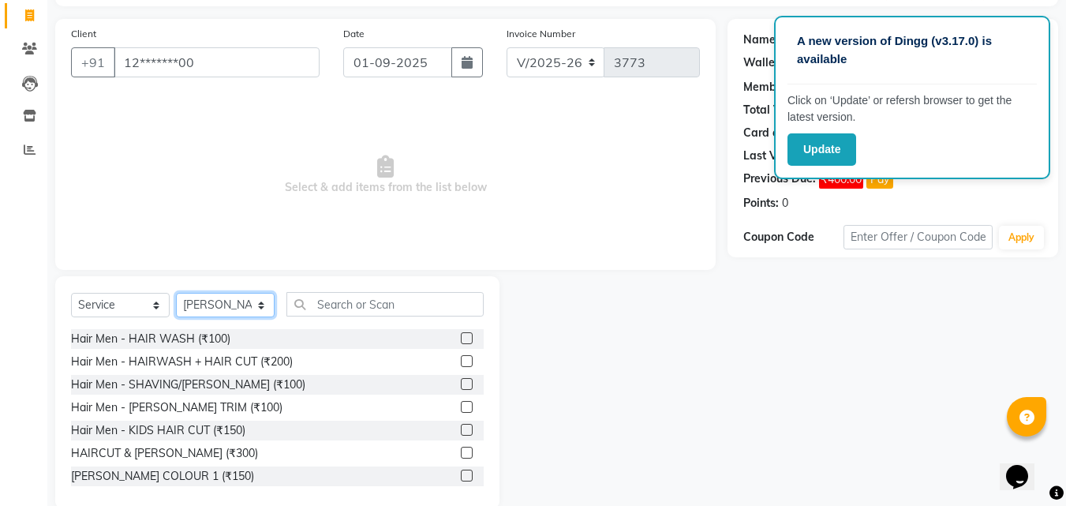
scroll to position [126, 0]
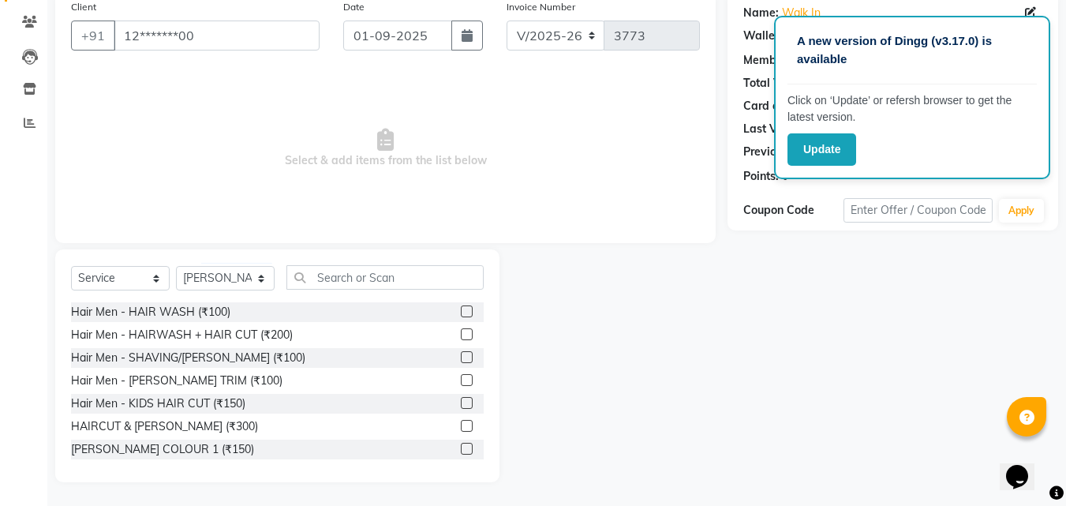
click at [461, 426] on label at bounding box center [467, 426] width 12 height 12
click at [461, 426] on input "checkbox" at bounding box center [466, 426] width 10 height 10
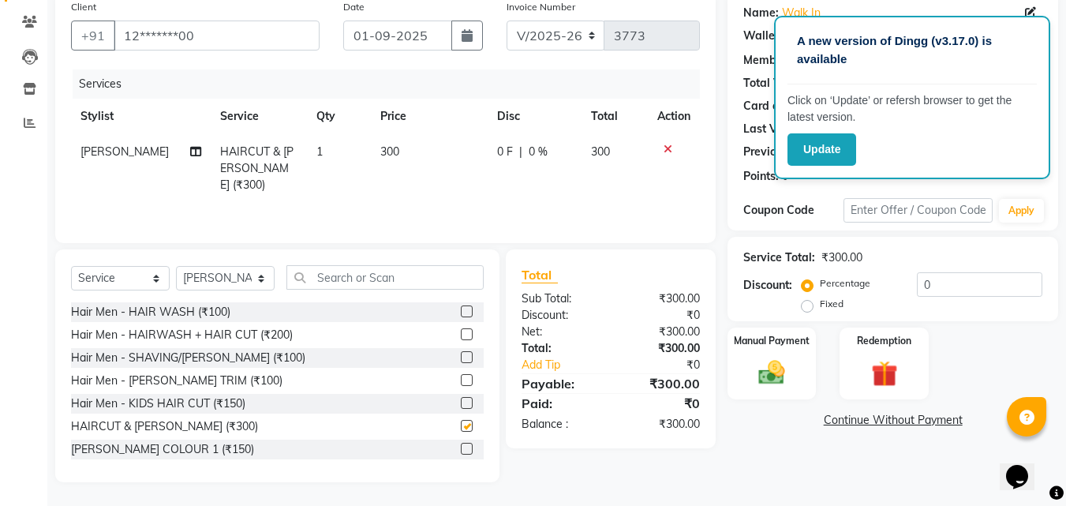
checkbox input "false"
click at [797, 352] on div "Manual Payment" at bounding box center [772, 363] width 92 height 75
click at [866, 425] on span "CASH" at bounding box center [859, 421] width 34 height 18
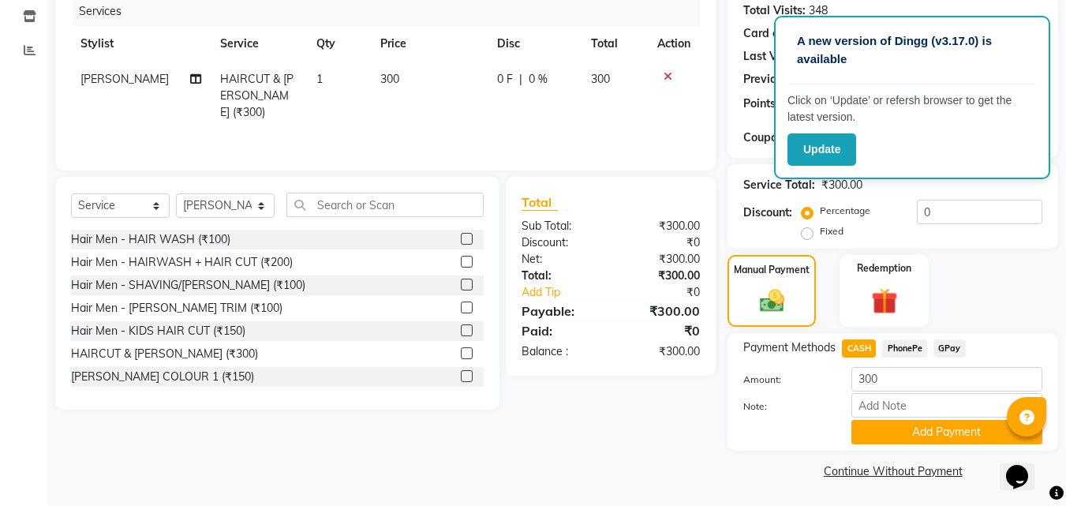
scroll to position [200, 0]
click at [877, 423] on button "Add Payment" at bounding box center [946, 431] width 191 height 24
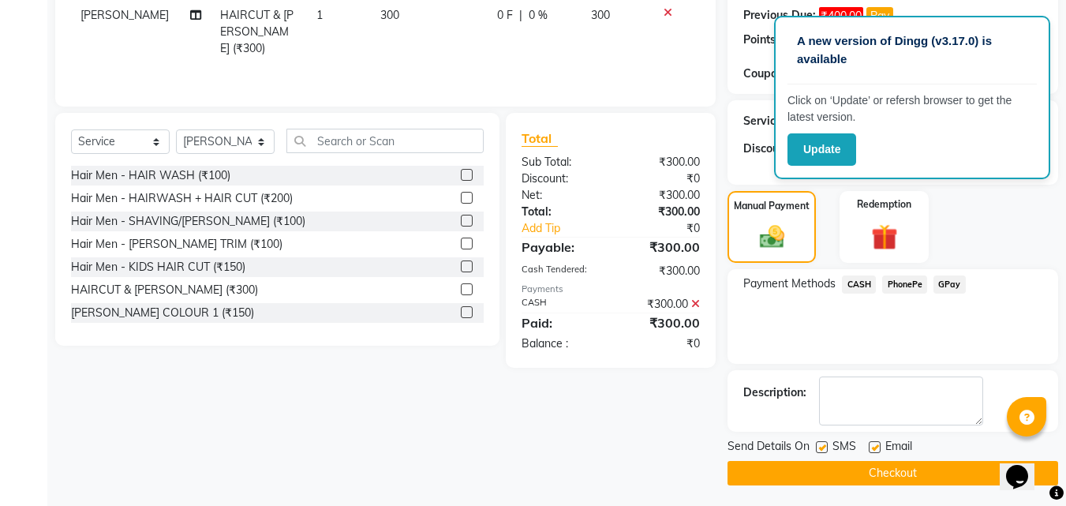
scroll to position [266, 0]
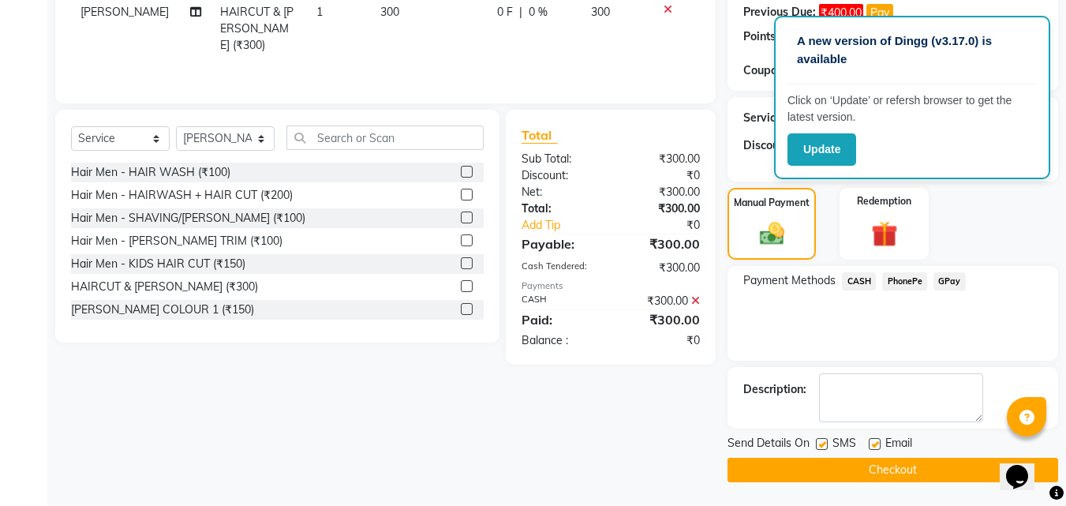
click at [920, 458] on button "Checkout" at bounding box center [892, 470] width 331 height 24
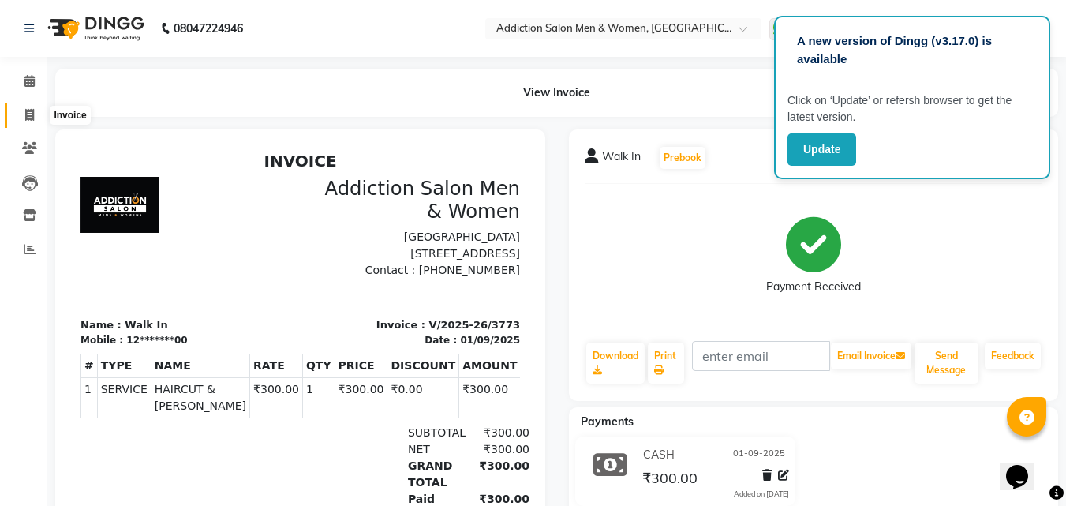
click at [28, 110] on icon at bounding box center [29, 115] width 9 height 12
select select "service"
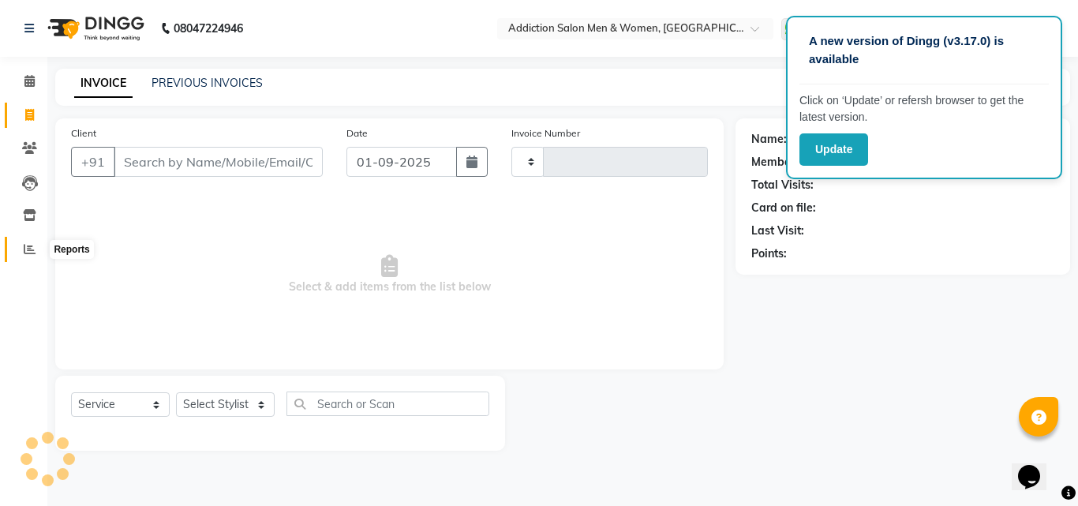
click at [25, 243] on icon at bounding box center [30, 249] width 12 height 12
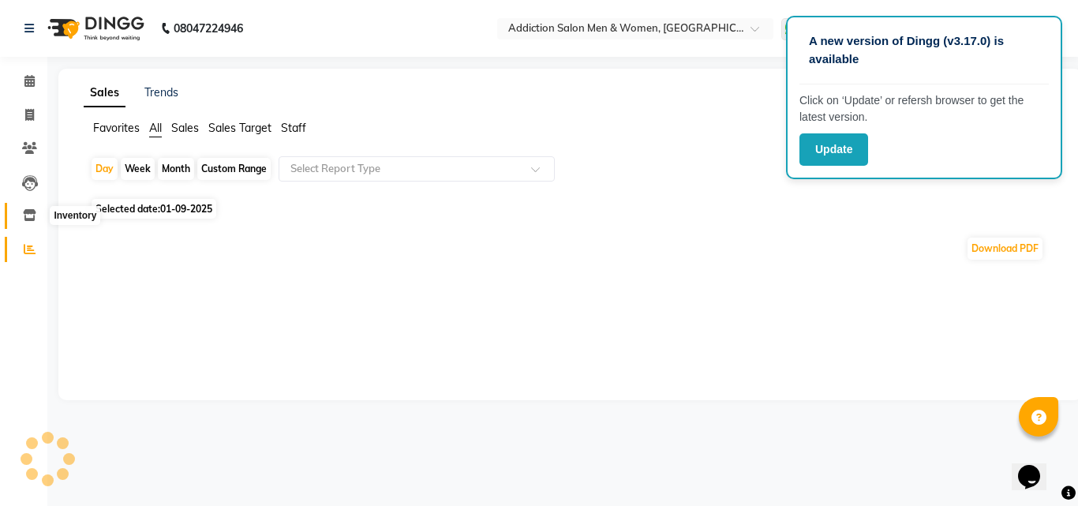
click at [29, 213] on icon at bounding box center [29, 215] width 13 height 12
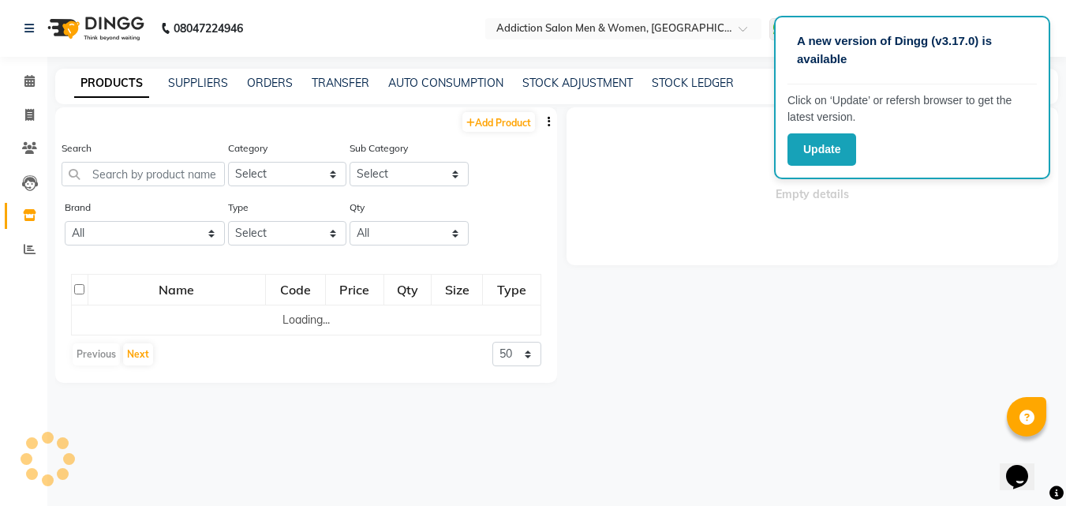
select select
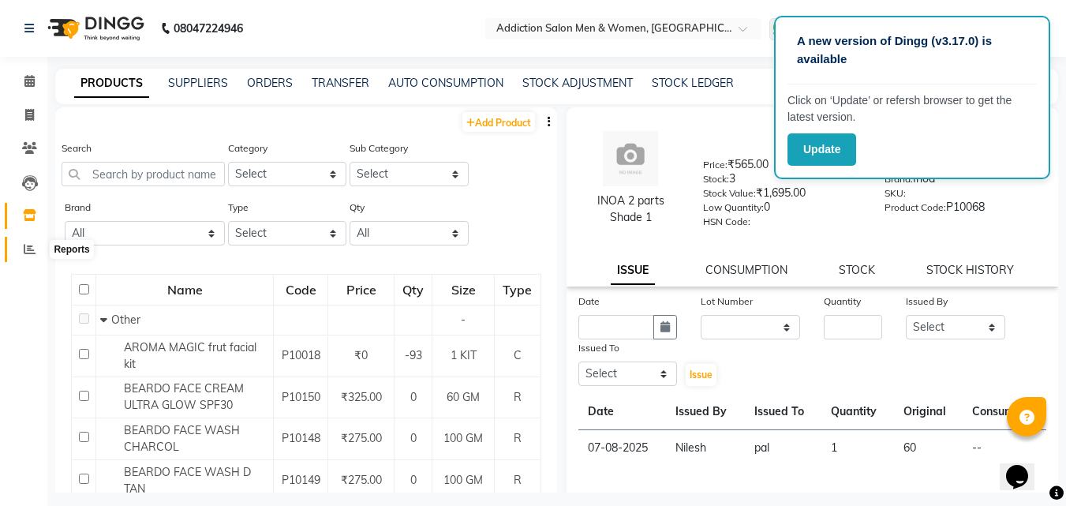
click at [32, 255] on span at bounding box center [30, 250] width 28 height 18
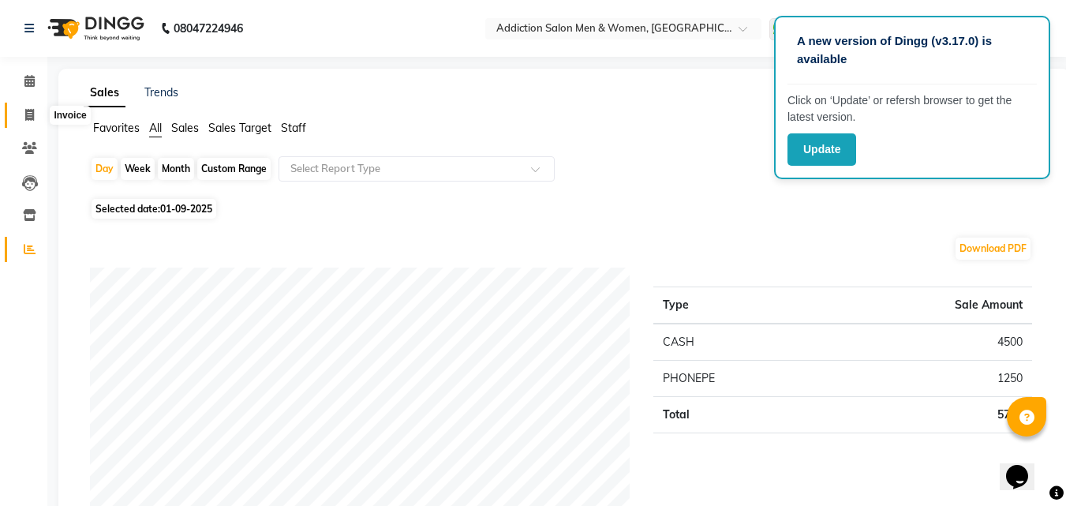
click at [29, 116] on icon at bounding box center [29, 115] width 9 height 12
select select "service"
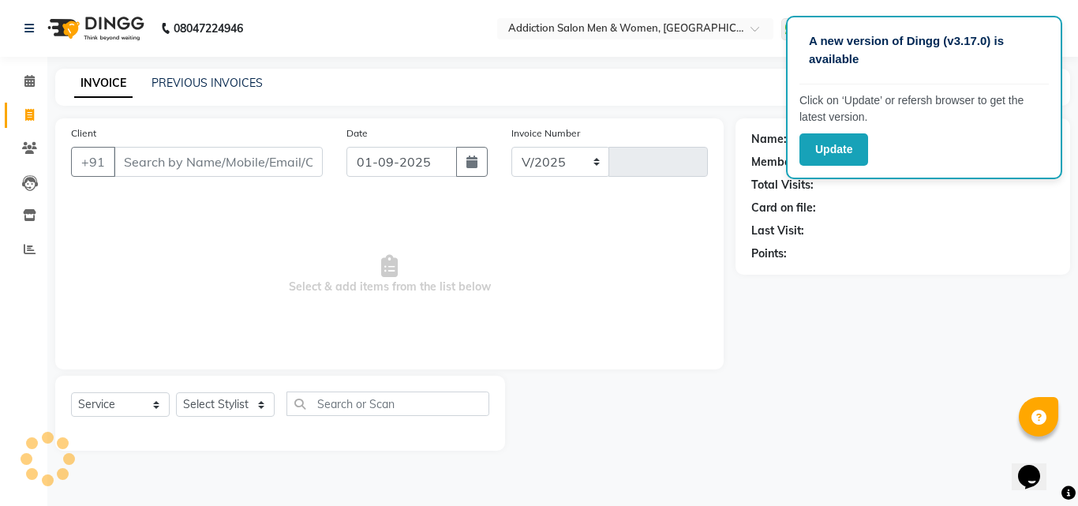
select select "6595"
type input "3774"
click at [187, 79] on link "PREVIOUS INVOICES" at bounding box center [206, 83] width 111 height 14
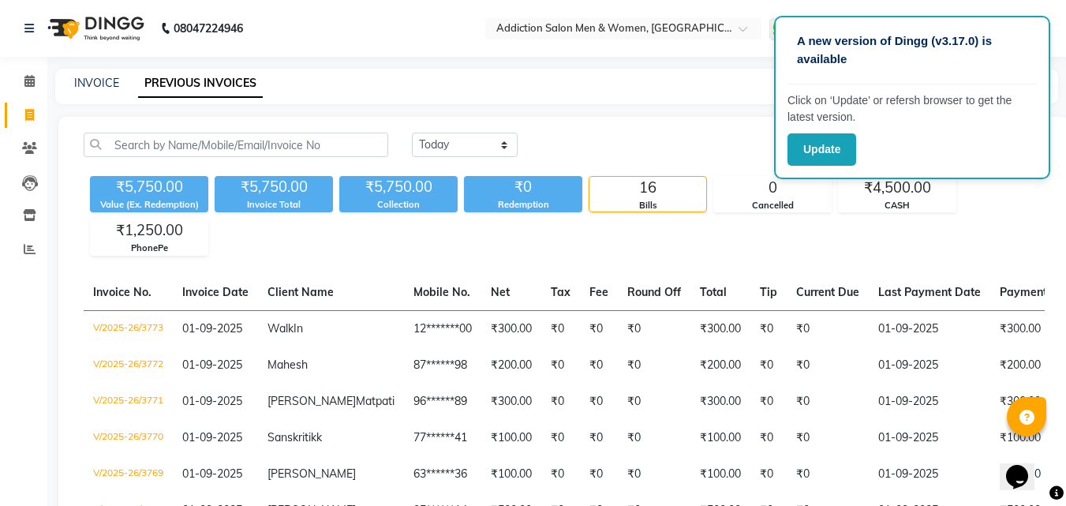
click at [84, 75] on div "INVOICE" at bounding box center [96, 83] width 45 height 17
click at [87, 84] on link "INVOICE" at bounding box center [96, 83] width 45 height 14
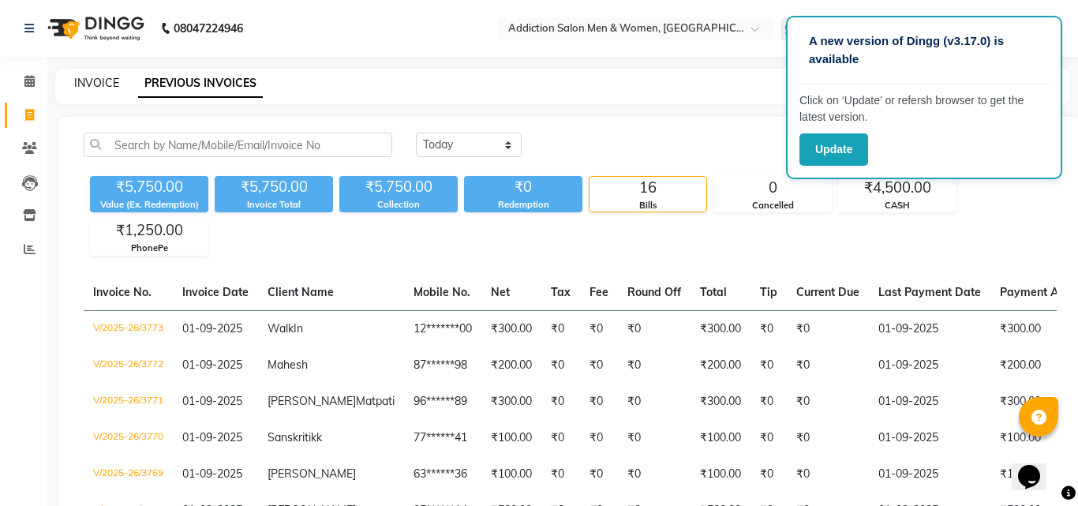
select select "6595"
select select "service"
